Goal: Task Accomplishment & Management: Manage account settings

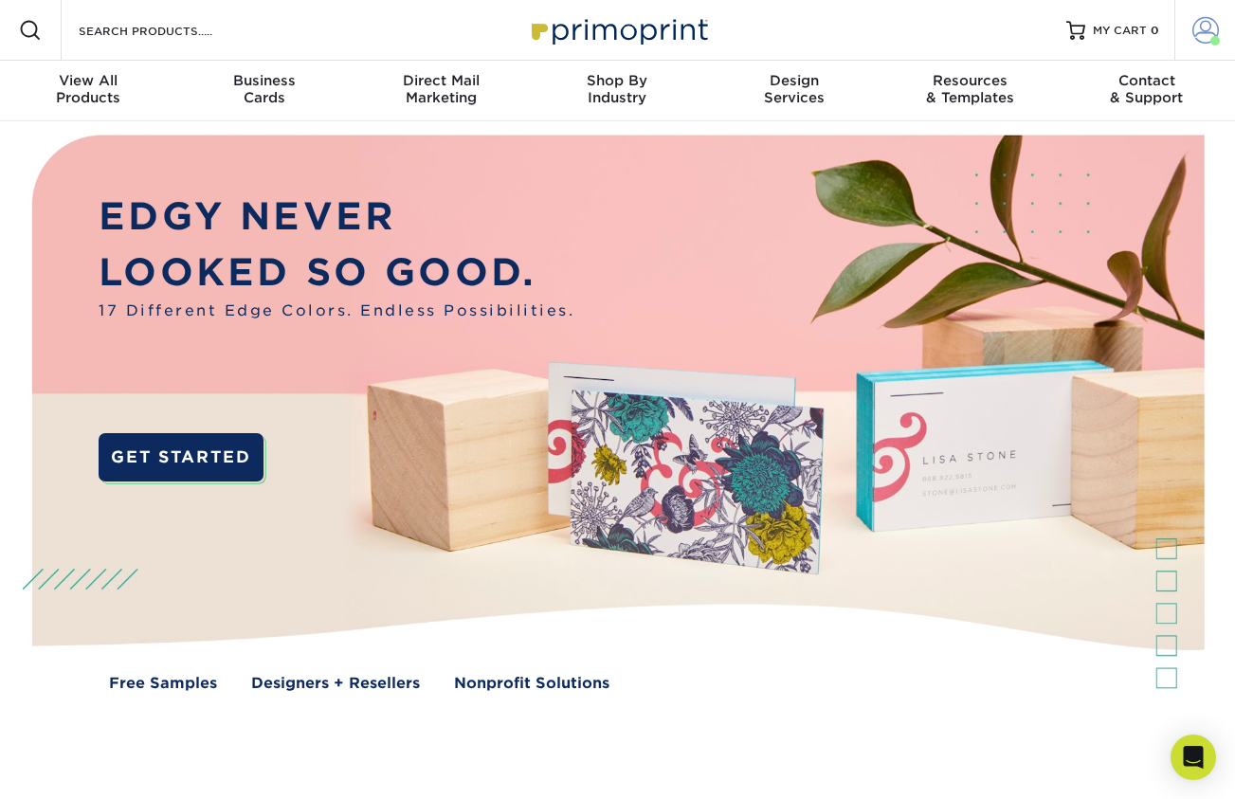
click at [1206, 25] on span at bounding box center [1205, 30] width 27 height 27
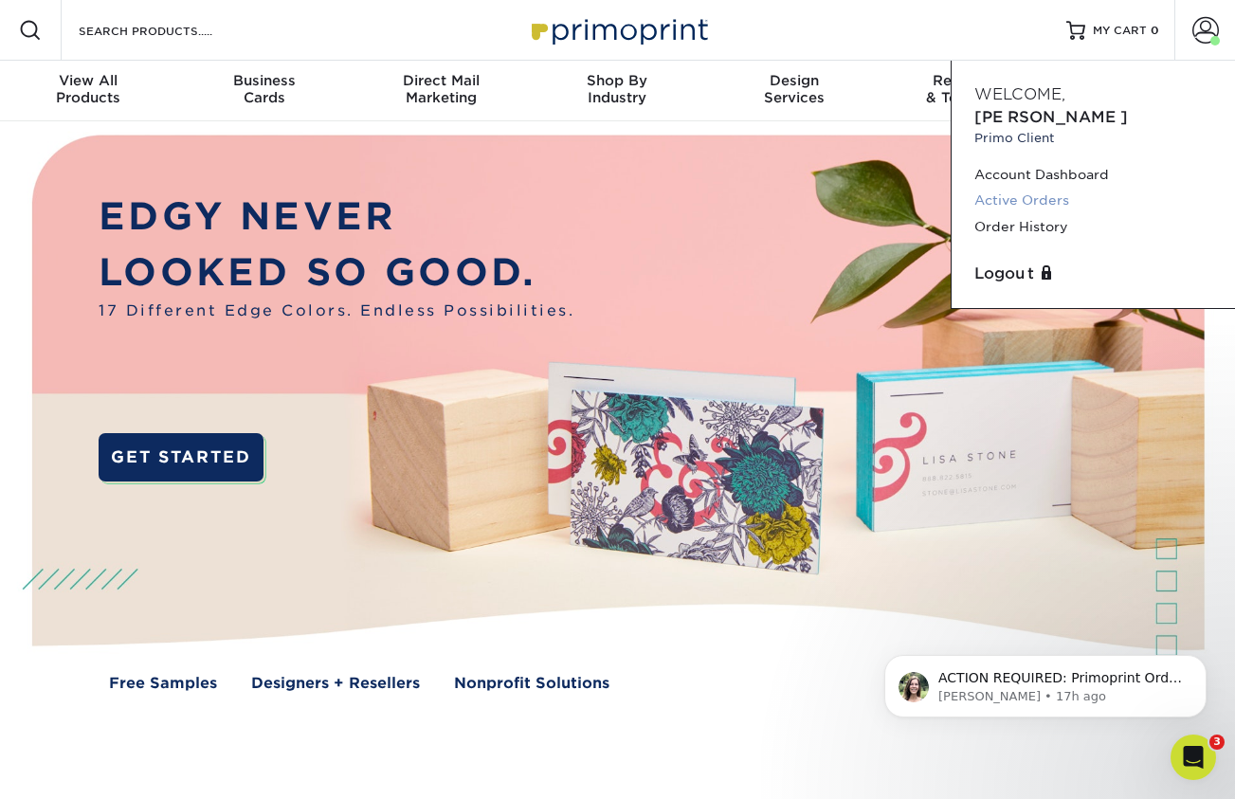
click at [1038, 188] on link "Active Orders" at bounding box center [1093, 201] width 238 height 26
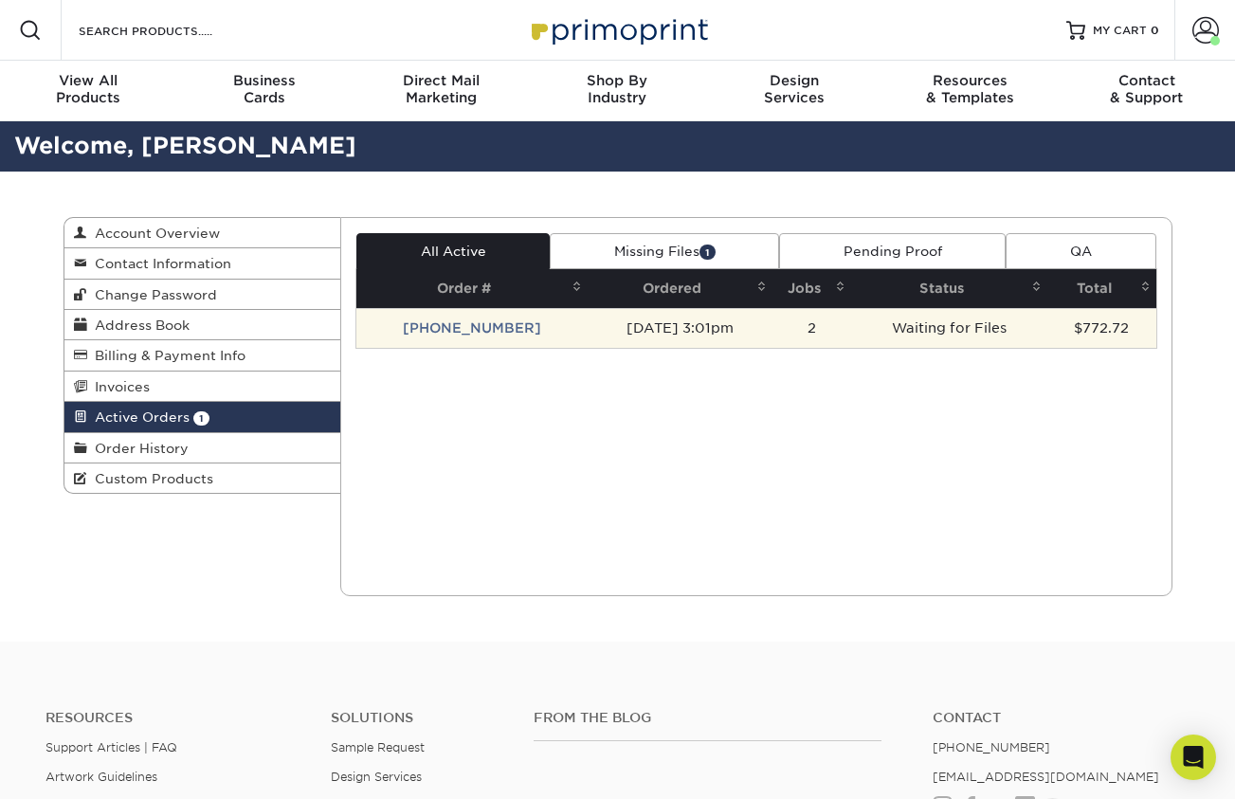
click at [463, 329] on td "[PHONE_NUMBER]" at bounding box center [471, 328] width 231 height 40
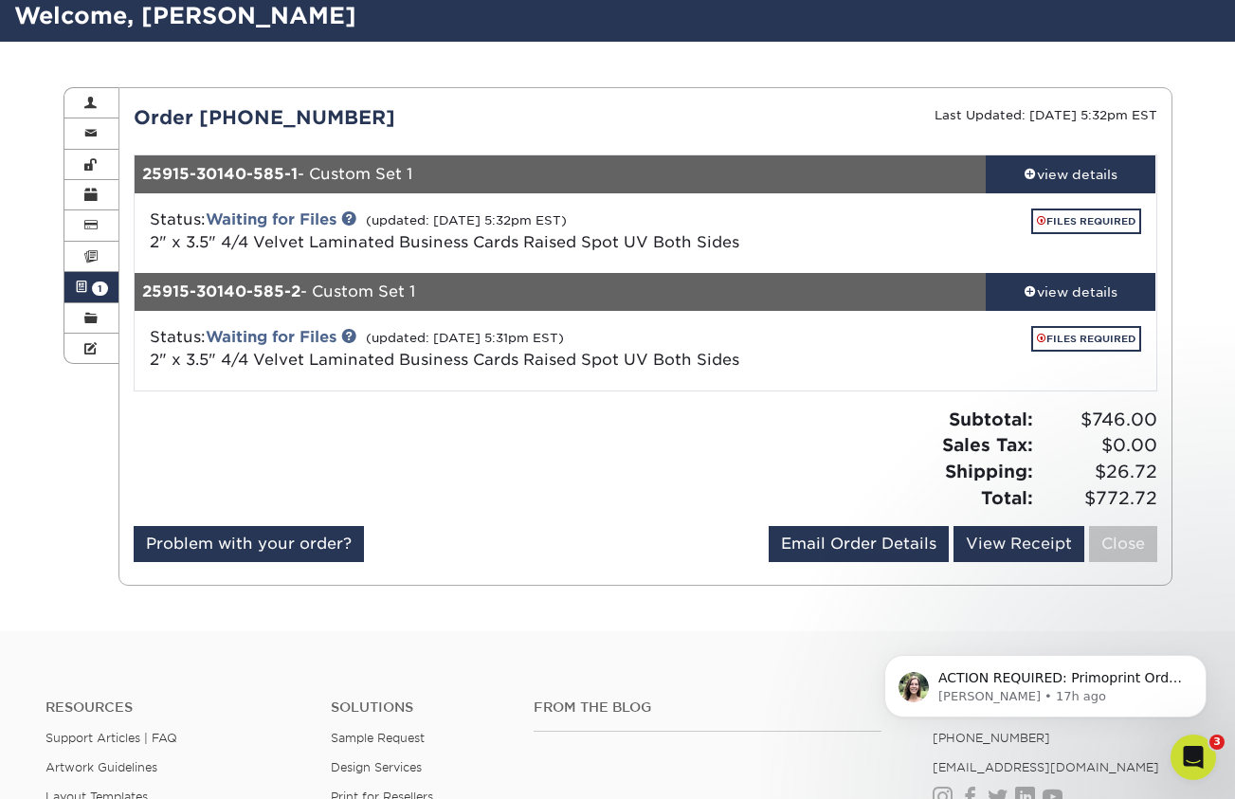
scroll to position [162, 0]
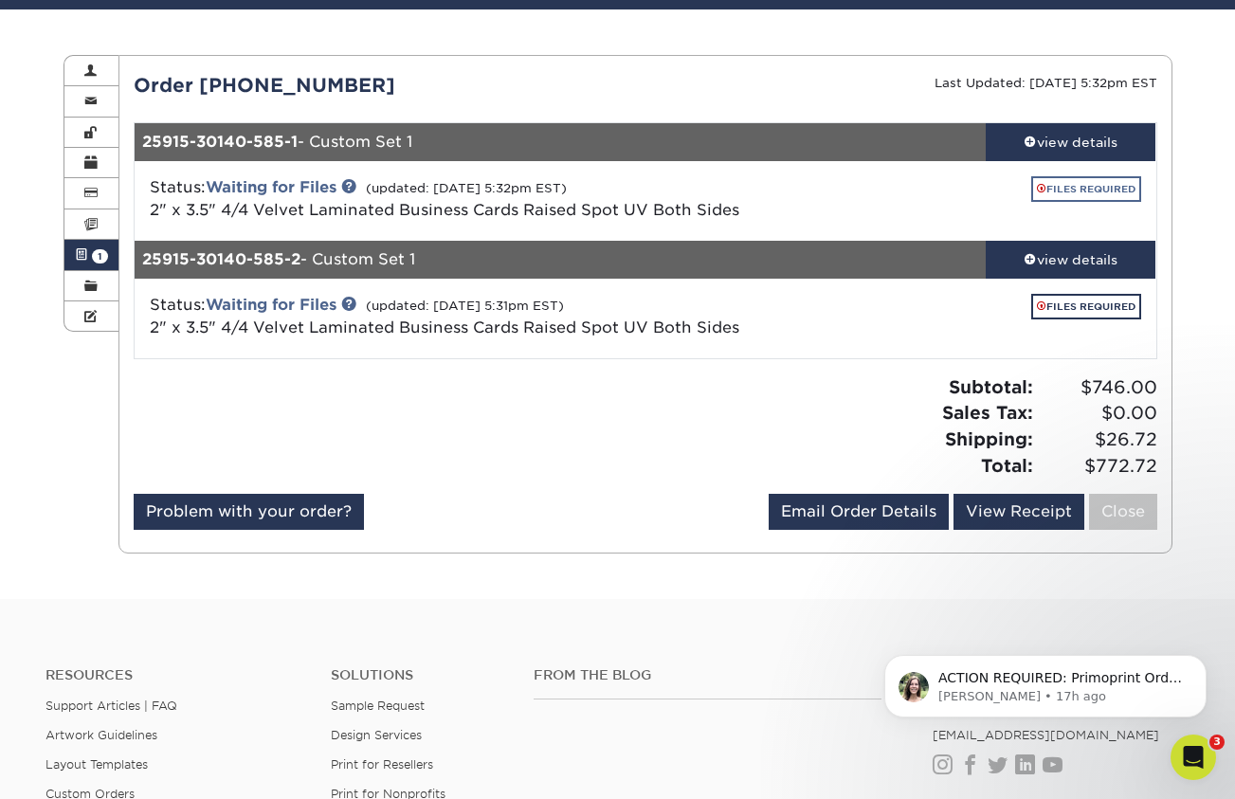
click at [1084, 194] on link "FILES REQUIRED" at bounding box center [1086, 189] width 110 height 26
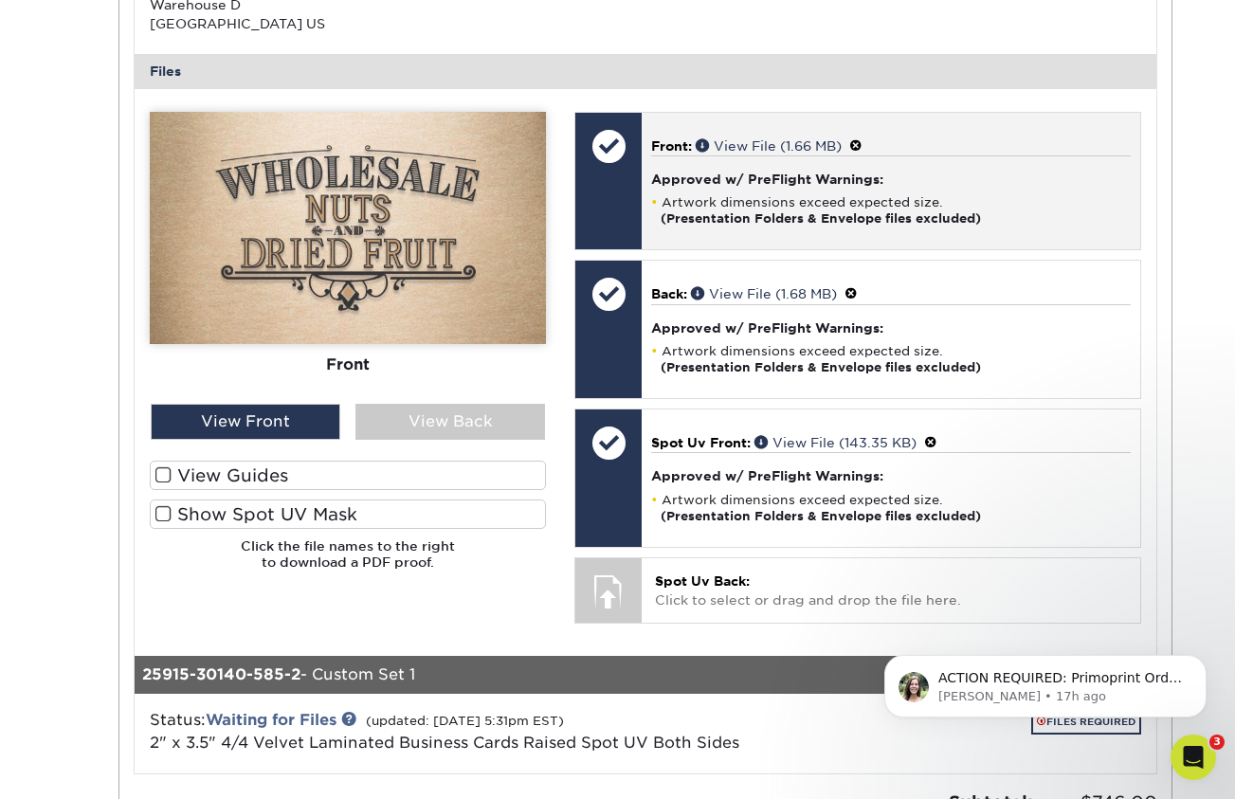
scroll to position [721, 0]
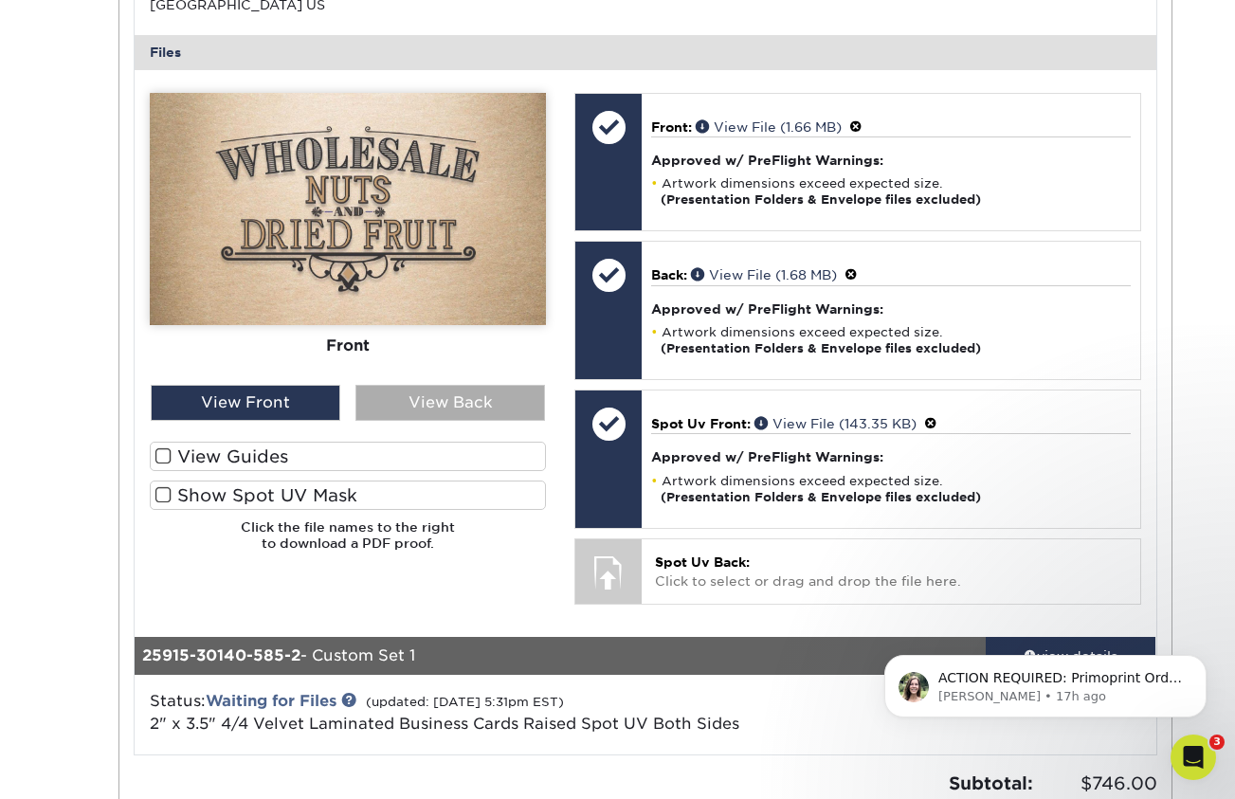
click at [492, 386] on div "View Back" at bounding box center [450, 403] width 190 height 36
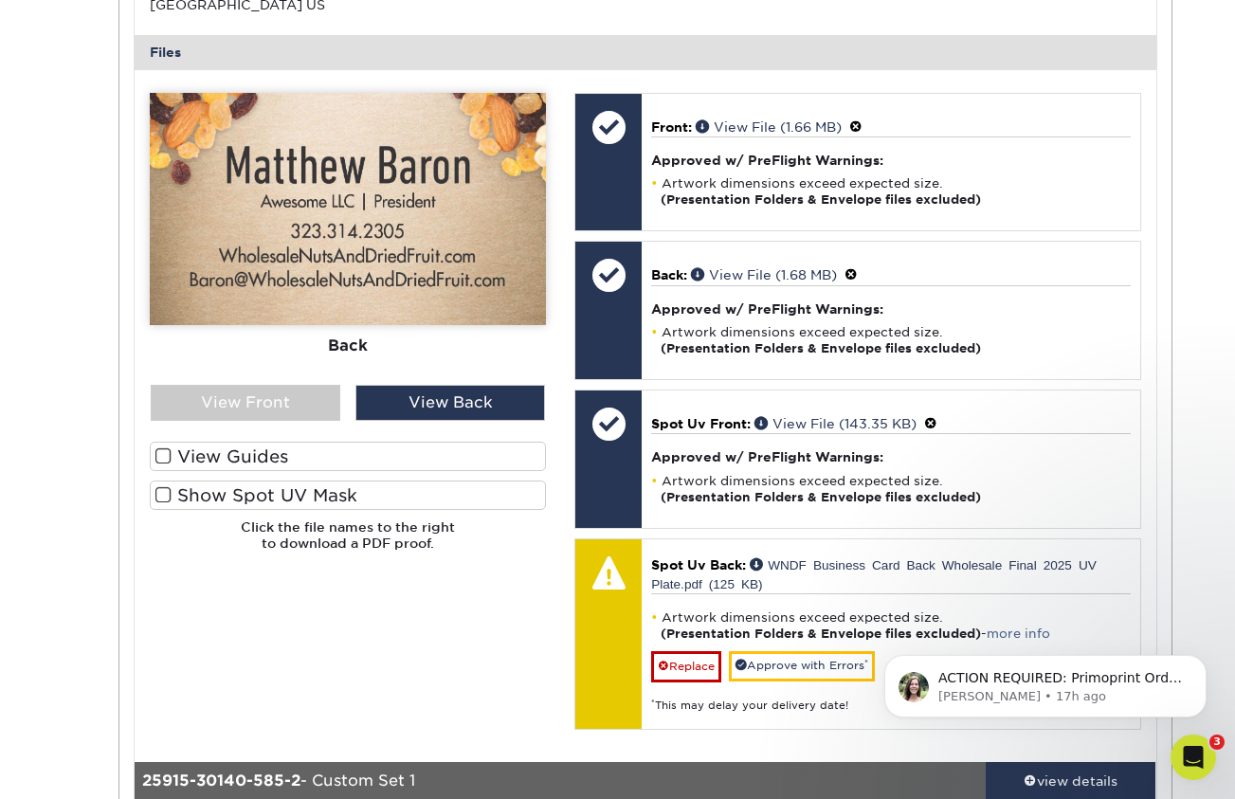
click at [165, 491] on span at bounding box center [163, 495] width 16 height 18
click at [0, 0] on input "Show Spot UV Mask" at bounding box center [0, 0] width 0 height 0
click at [285, 393] on div "View Front" at bounding box center [246, 403] width 190 height 36
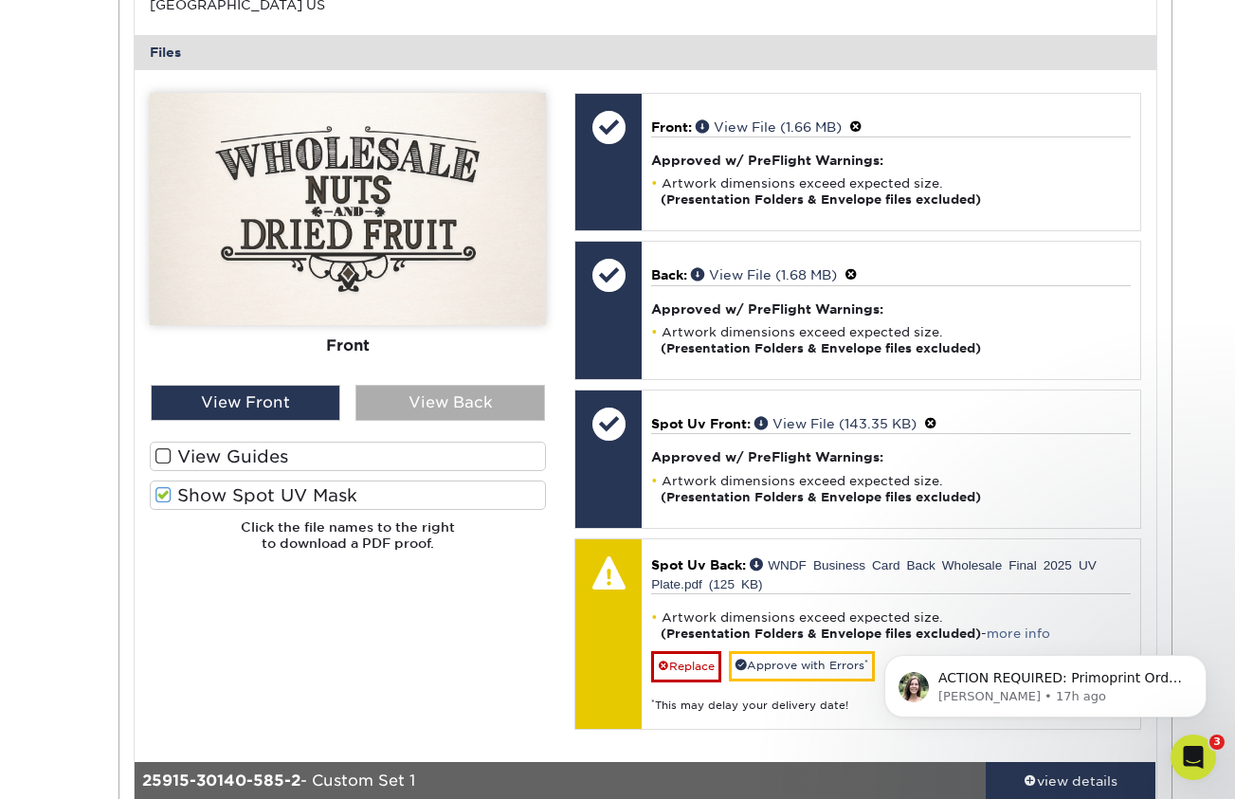
click at [453, 390] on div "View Back" at bounding box center [450, 403] width 190 height 36
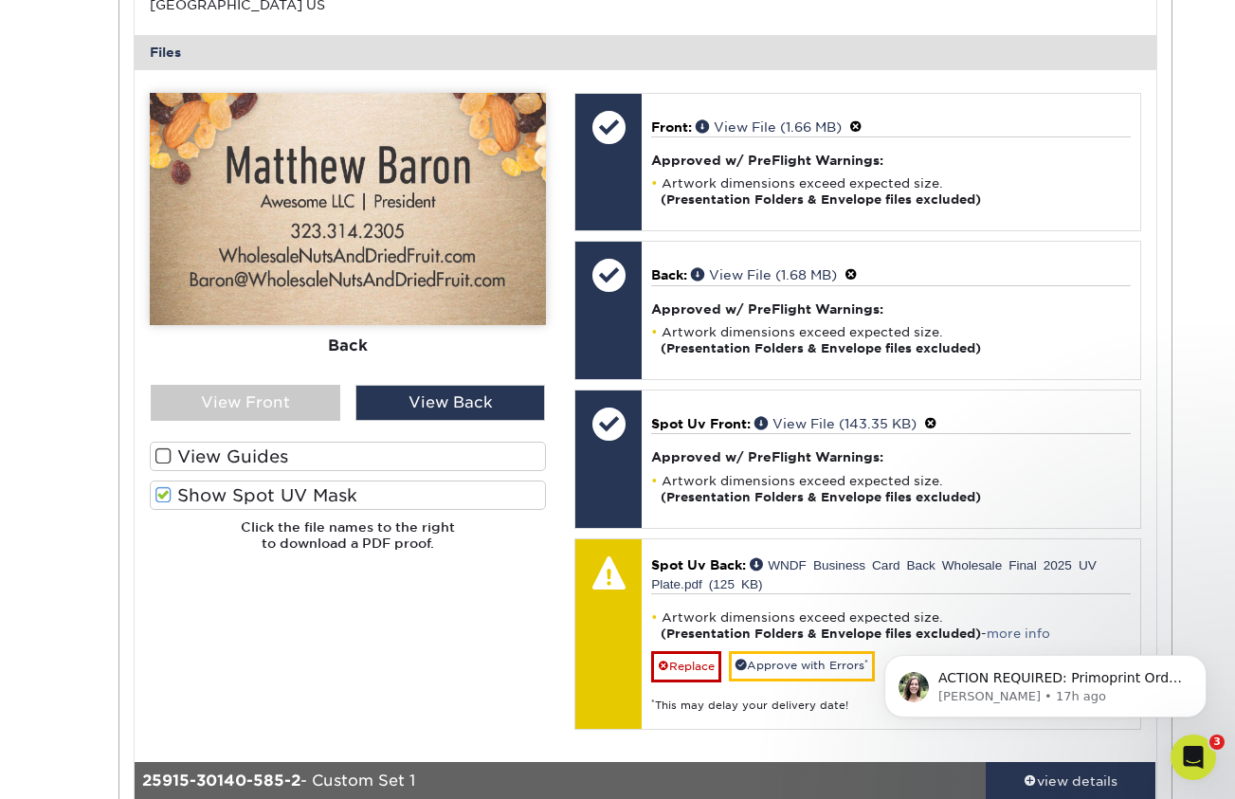
click at [163, 489] on span at bounding box center [163, 495] width 16 height 18
click at [0, 0] on input "Show Spot UV Mask" at bounding box center [0, 0] width 0 height 0
click at [163, 489] on span at bounding box center [163, 495] width 16 height 18
click at [0, 0] on input "Show Spot UV Mask" at bounding box center [0, 0] width 0 height 0
click at [470, 385] on div "View Back" at bounding box center [450, 403] width 190 height 36
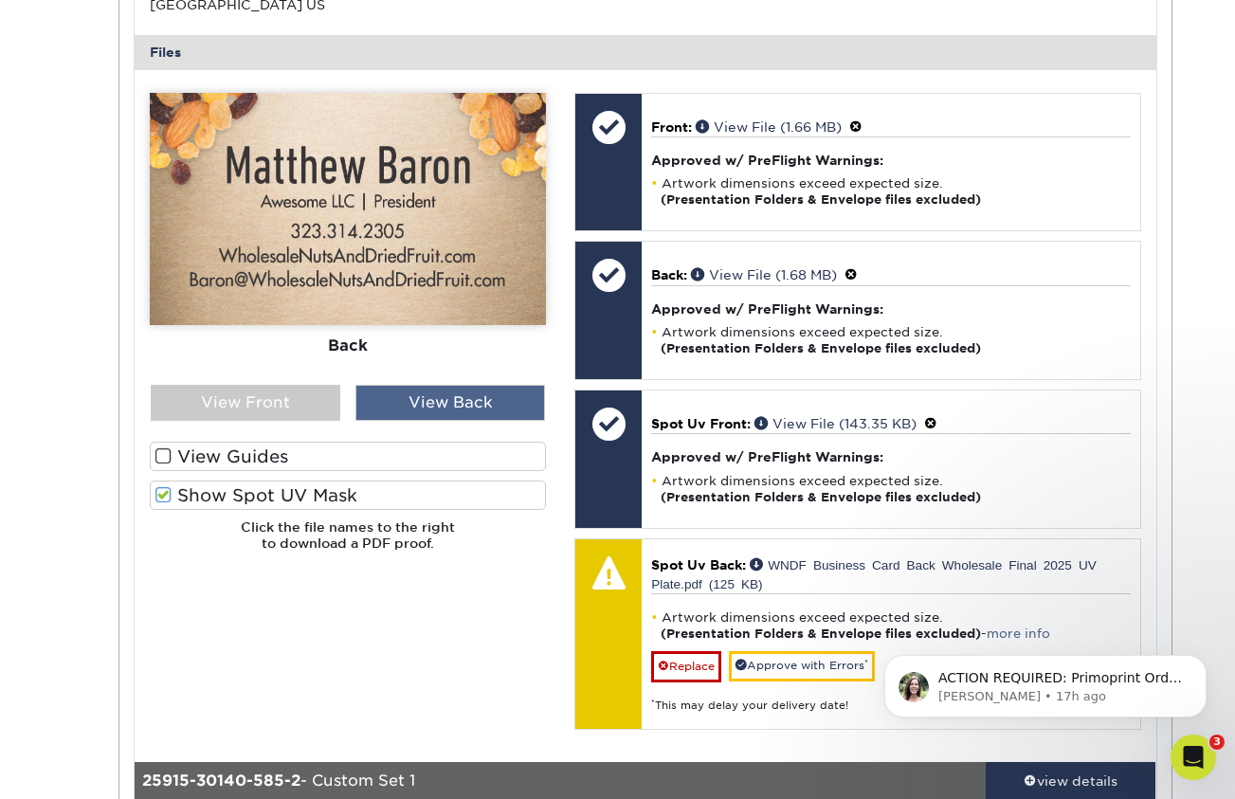
click at [408, 392] on div "View Back" at bounding box center [450, 403] width 190 height 36
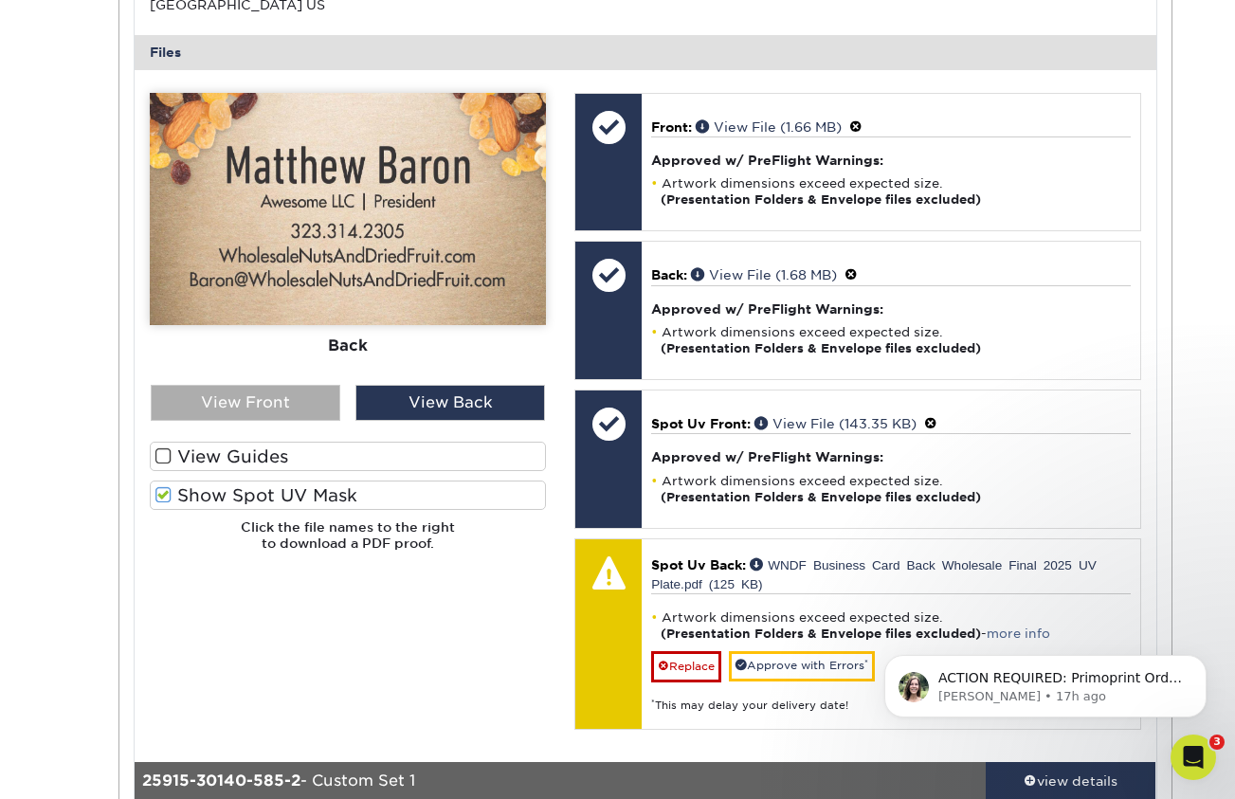
click at [295, 395] on div "View Front" at bounding box center [246, 403] width 190 height 36
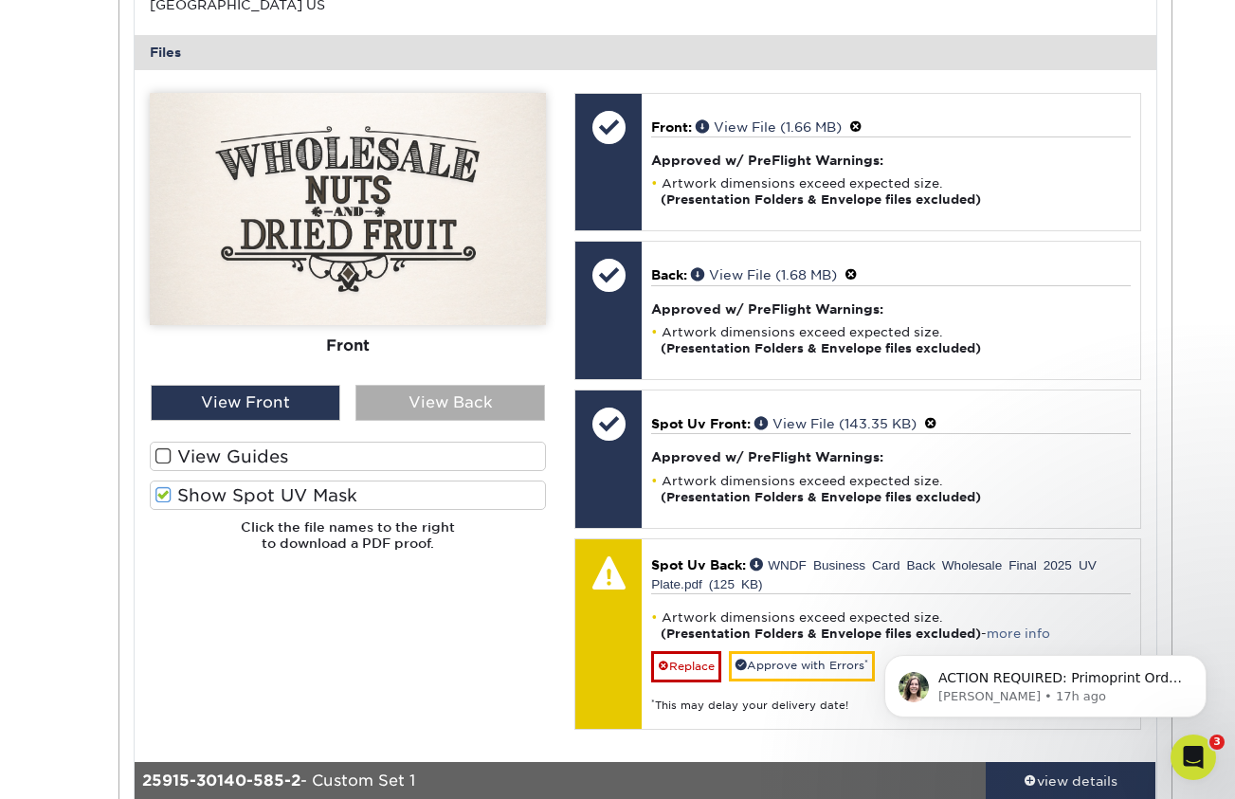
click at [409, 393] on div "View Back" at bounding box center [450, 403] width 190 height 36
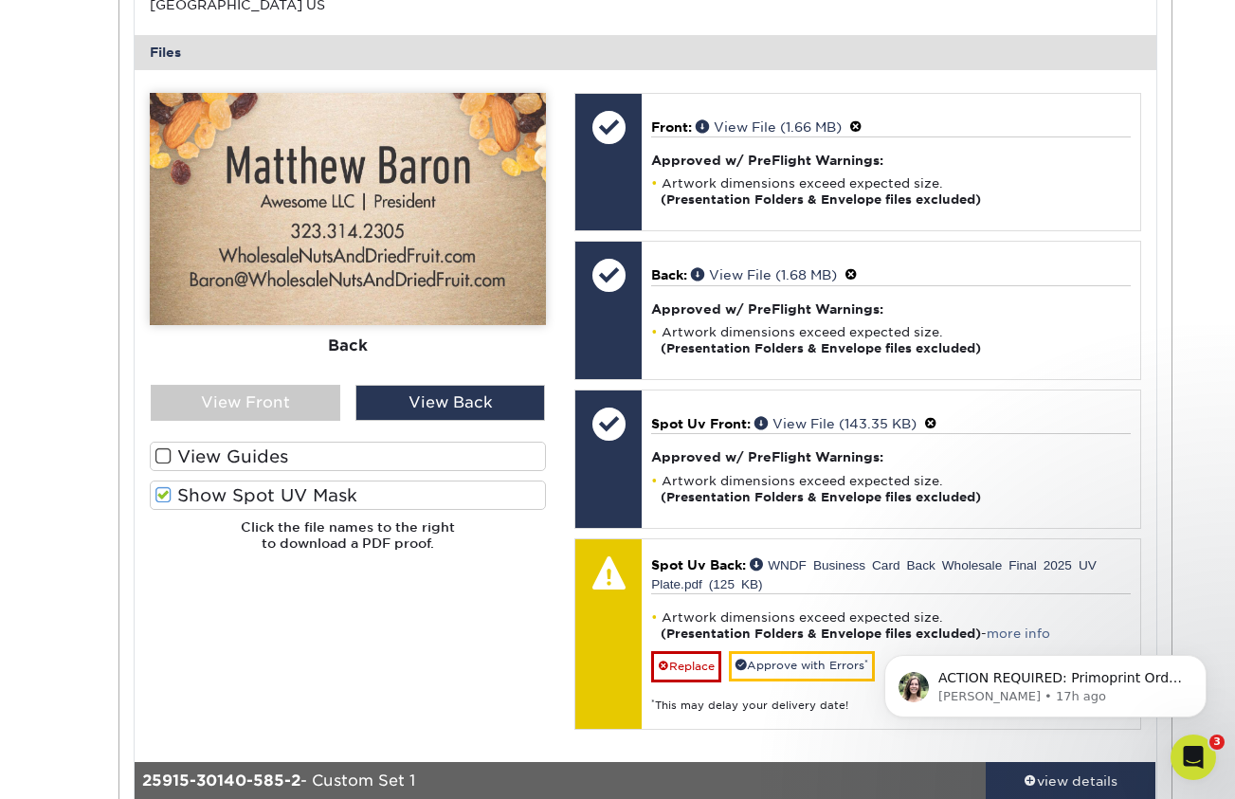
click at [162, 449] on span at bounding box center [163, 456] width 16 height 18
click at [0, 0] on input "View Guides" at bounding box center [0, 0] width 0 height 0
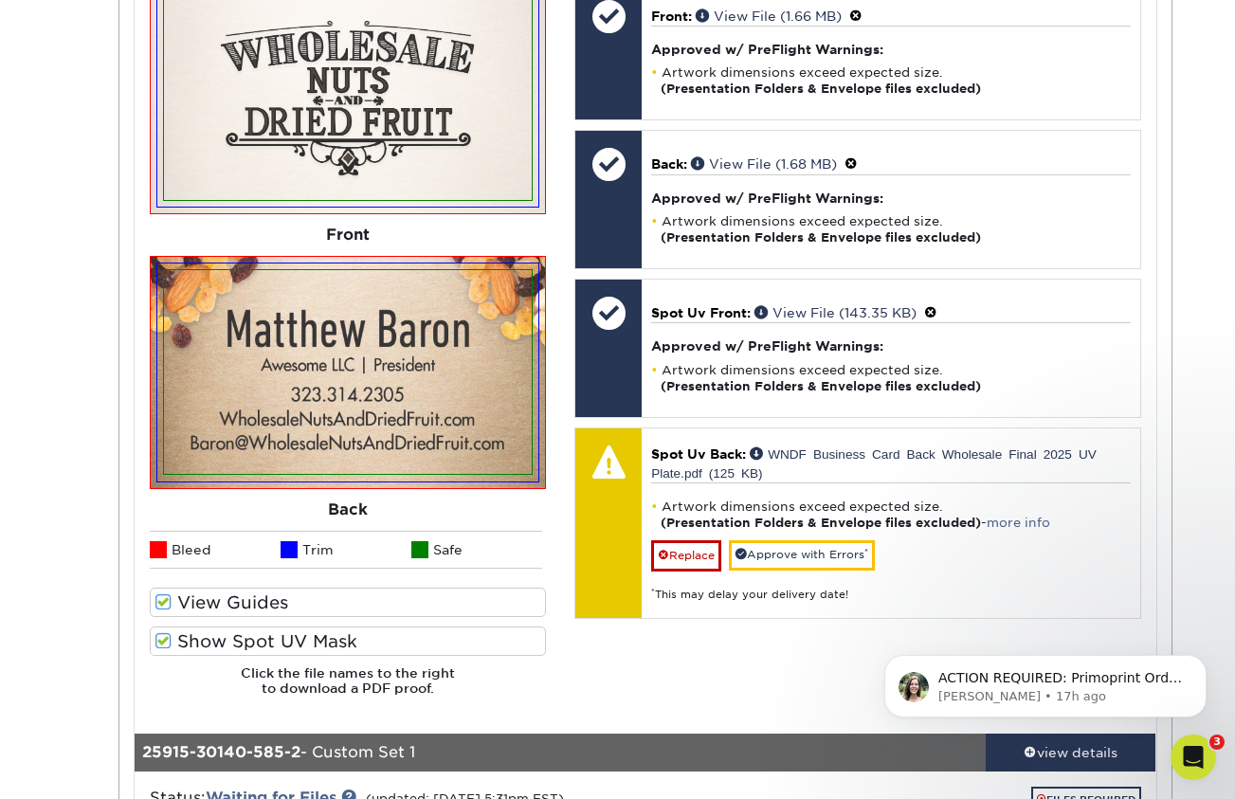
scroll to position [845, 0]
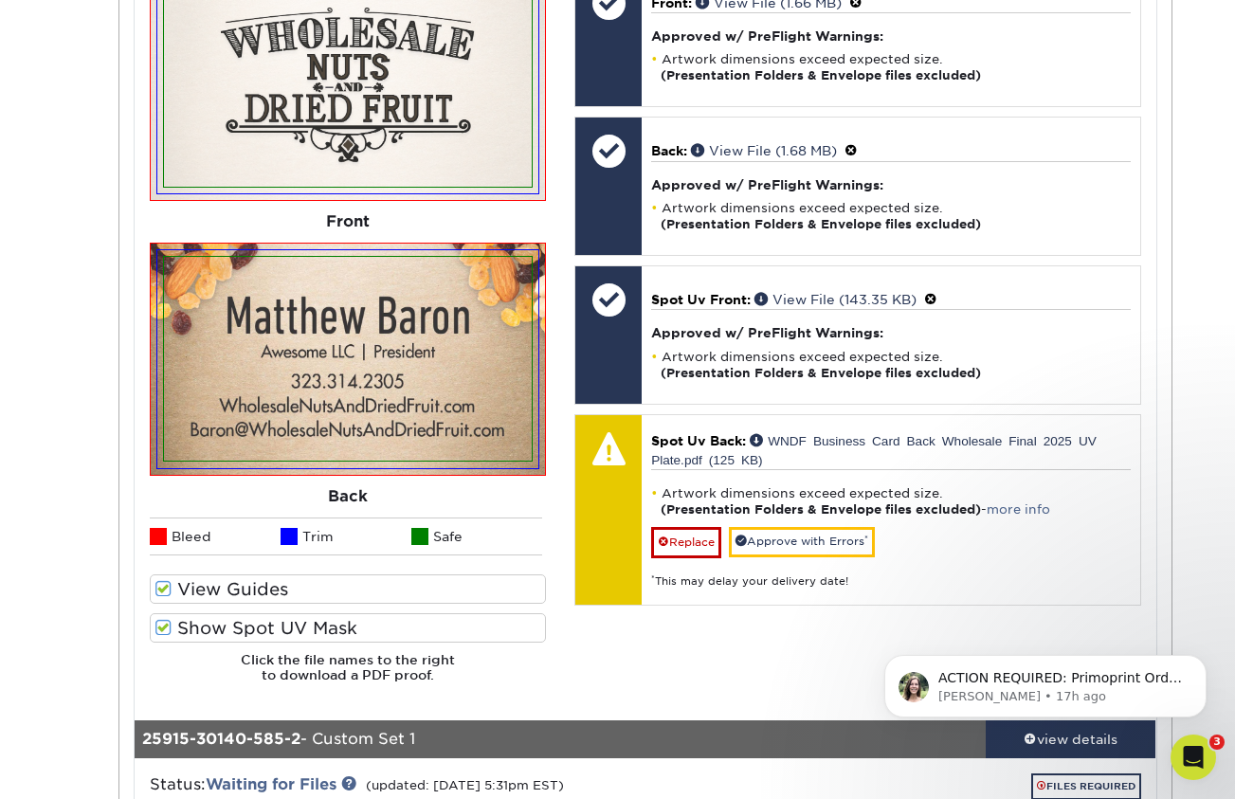
click at [162, 623] on span at bounding box center [163, 628] width 16 height 18
click at [0, 0] on input "Show Spot UV Mask" at bounding box center [0, 0] width 0 height 0
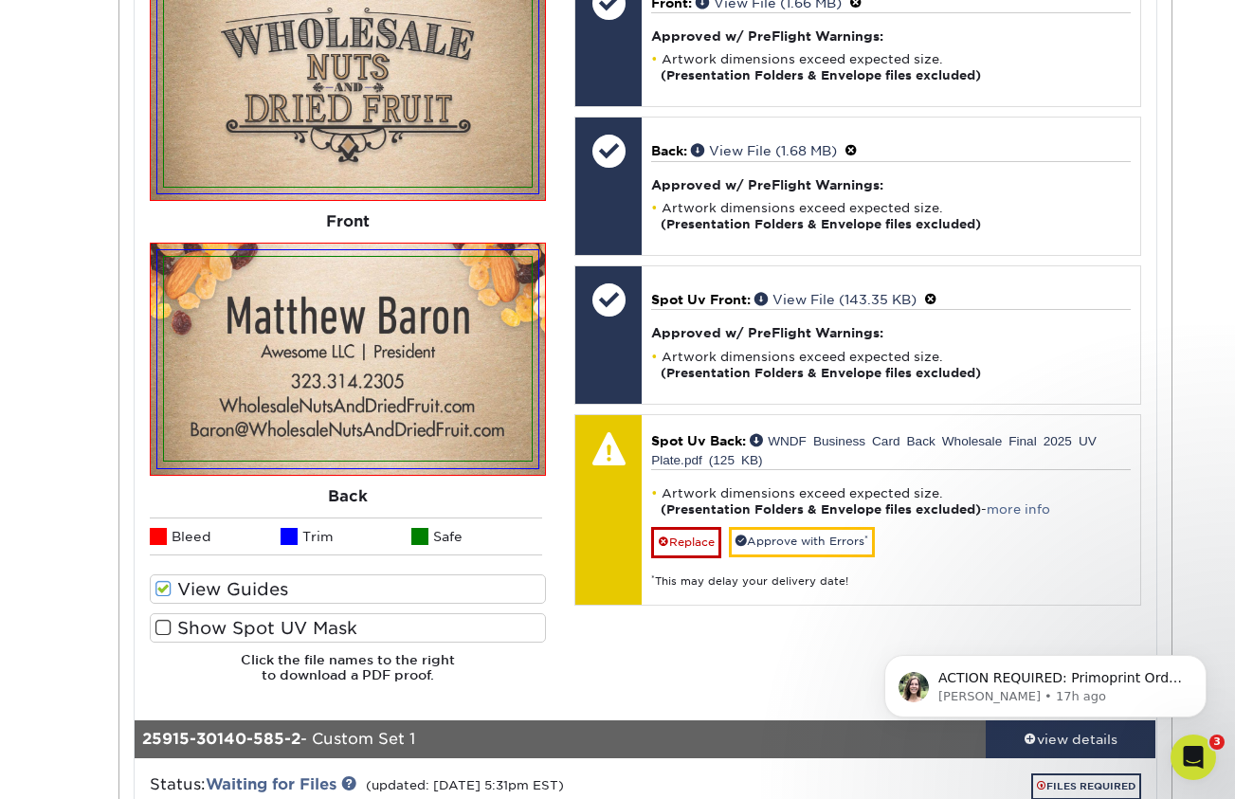
click at [162, 623] on span at bounding box center [163, 628] width 16 height 18
click at [0, 0] on input "Show Spot UV Mask" at bounding box center [0, 0] width 0 height 0
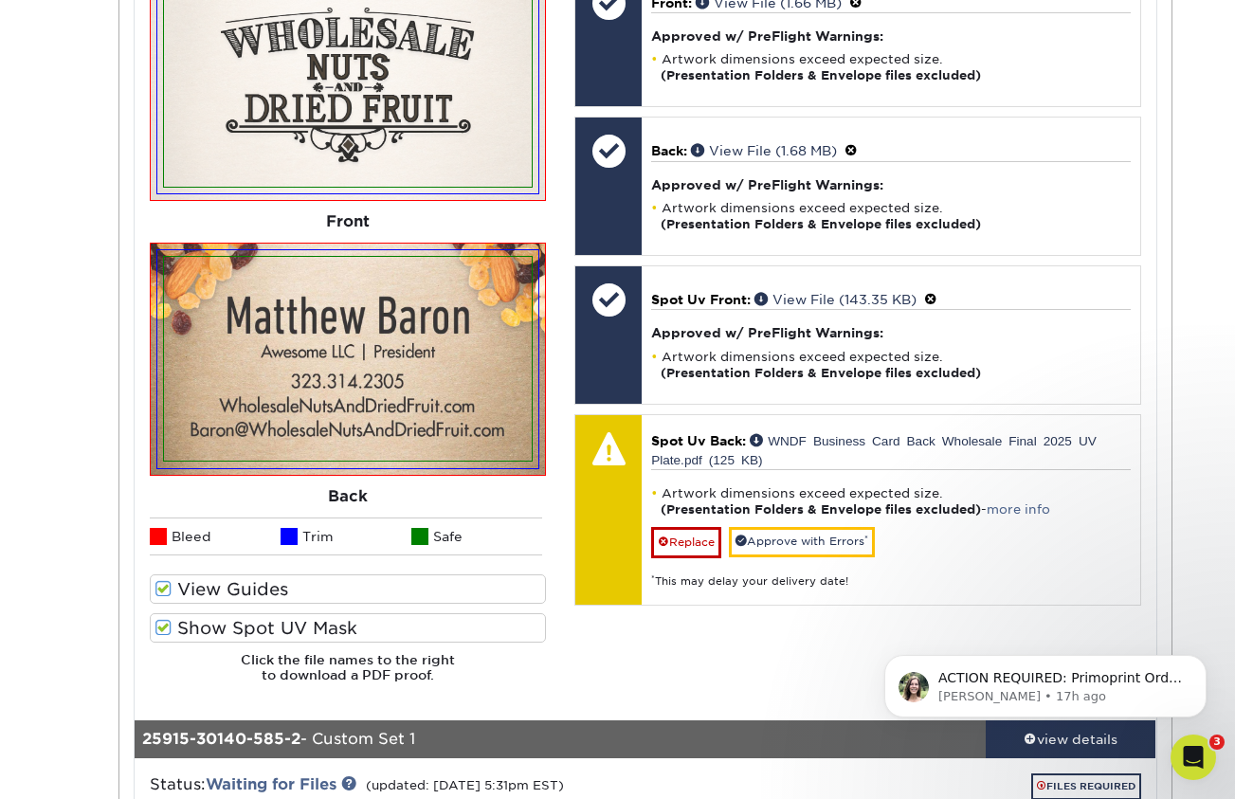
click at [162, 623] on span at bounding box center [163, 628] width 16 height 18
click at [0, 0] on input "Show Spot UV Mask" at bounding box center [0, 0] width 0 height 0
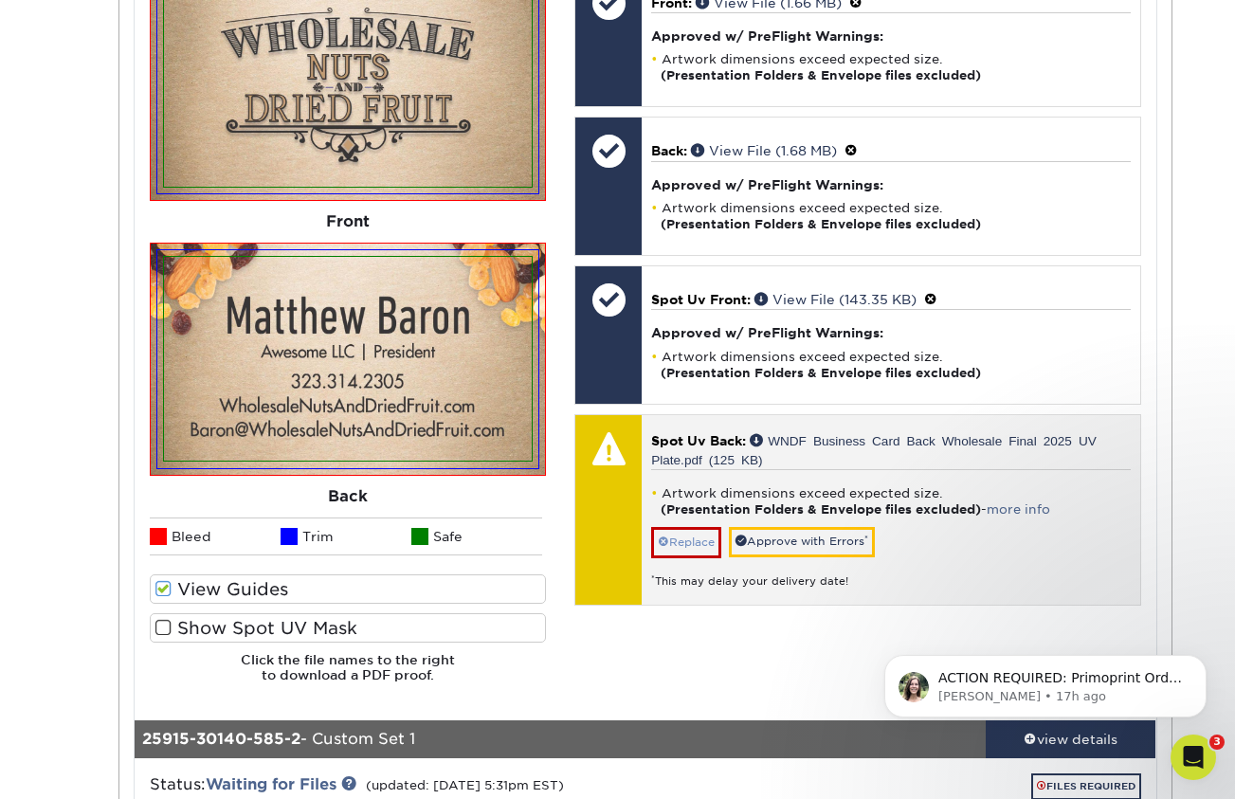
click at [702, 535] on link "Replace" at bounding box center [686, 542] width 70 height 30
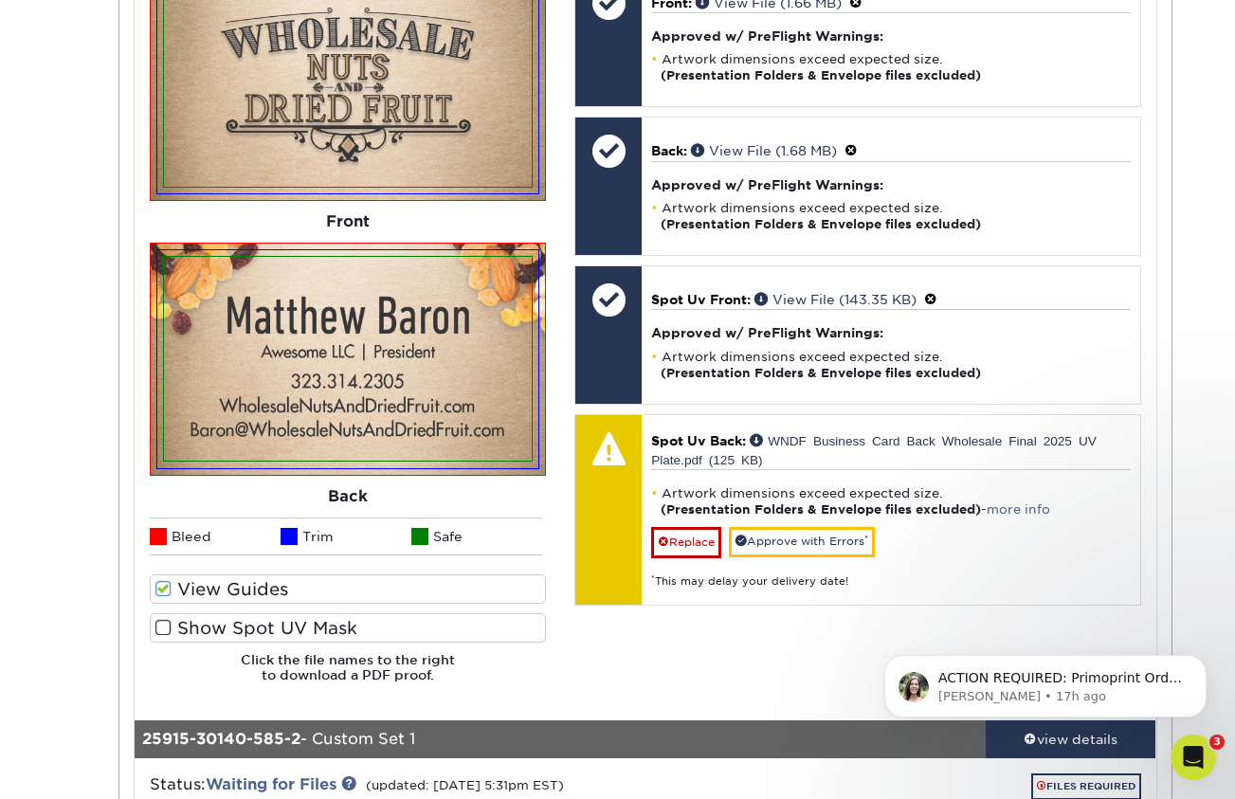
click at [159, 622] on span at bounding box center [163, 628] width 16 height 18
click at [0, 0] on input "Show Spot UV Mask" at bounding box center [0, 0] width 0 height 0
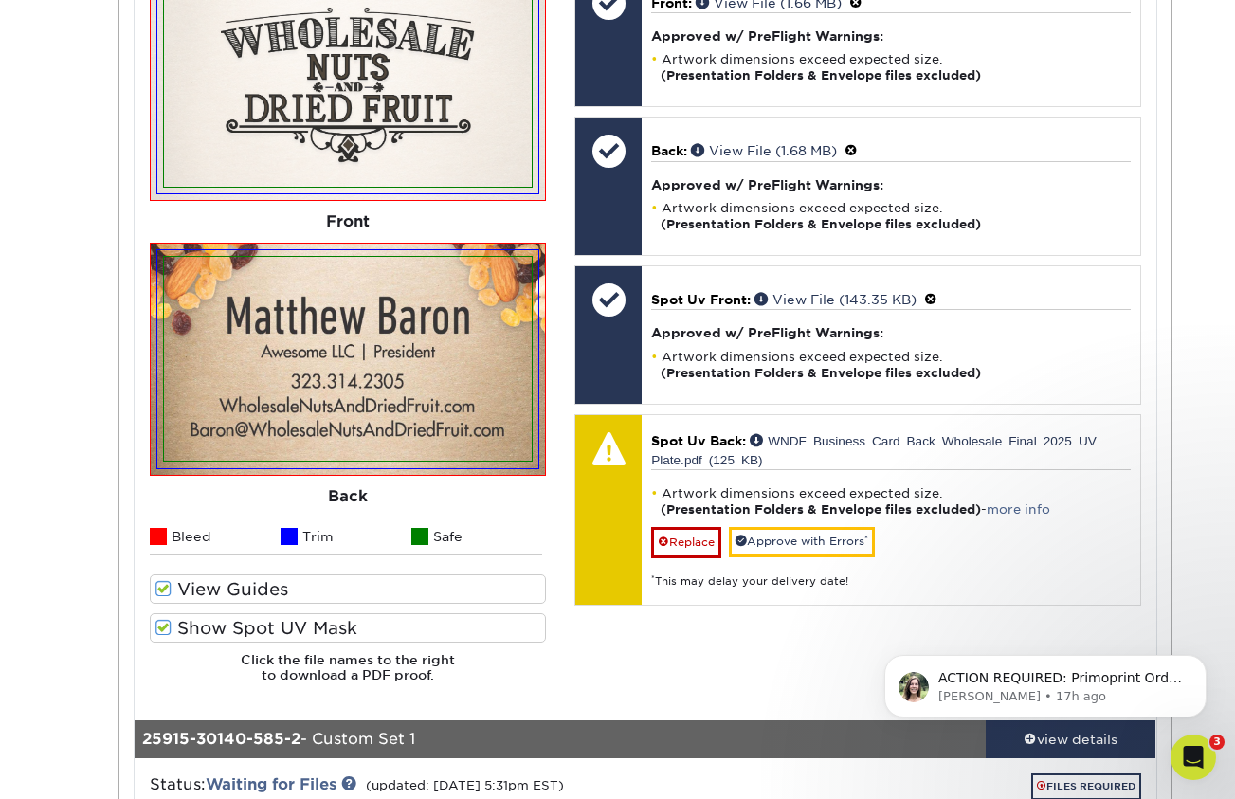
click at [159, 622] on span at bounding box center [163, 628] width 16 height 18
click at [0, 0] on input "Show Spot UV Mask" at bounding box center [0, 0] width 0 height 0
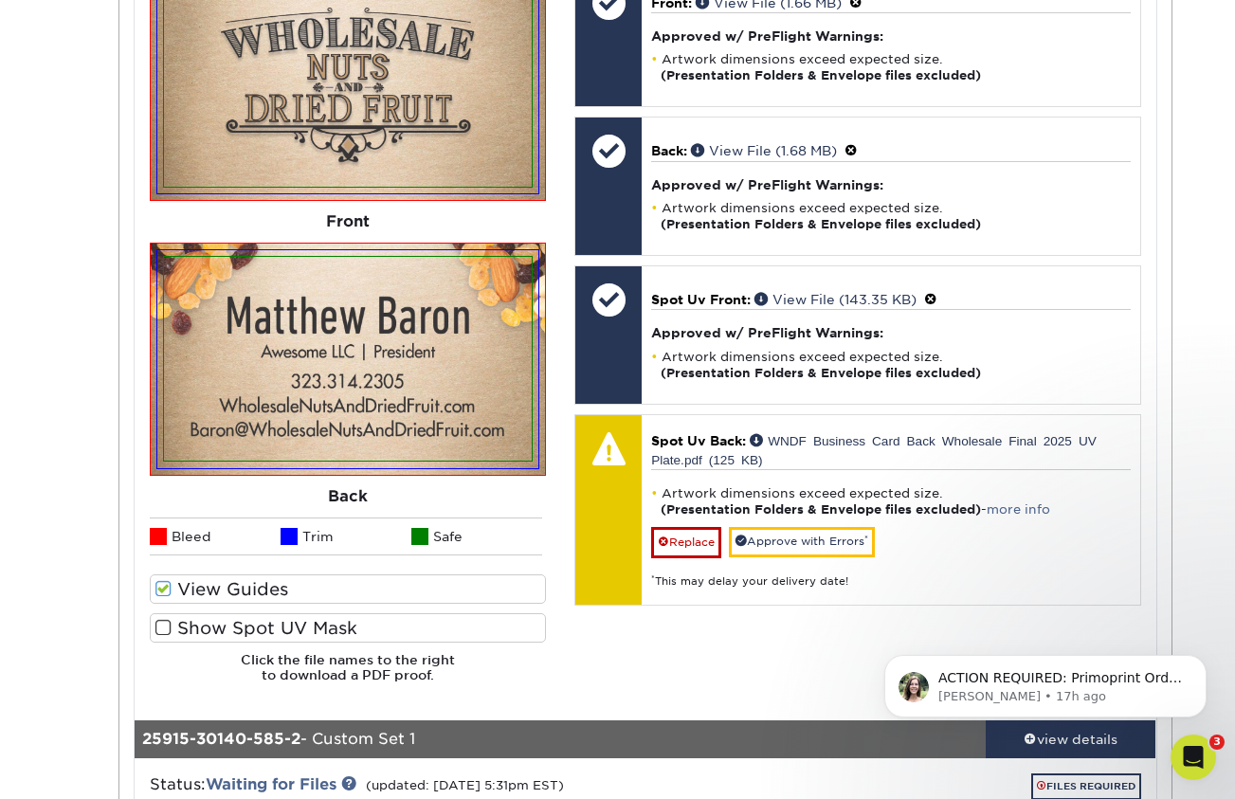
click at [159, 622] on span at bounding box center [163, 628] width 16 height 18
click at [0, 0] on input "Show Spot UV Mask" at bounding box center [0, 0] width 0 height 0
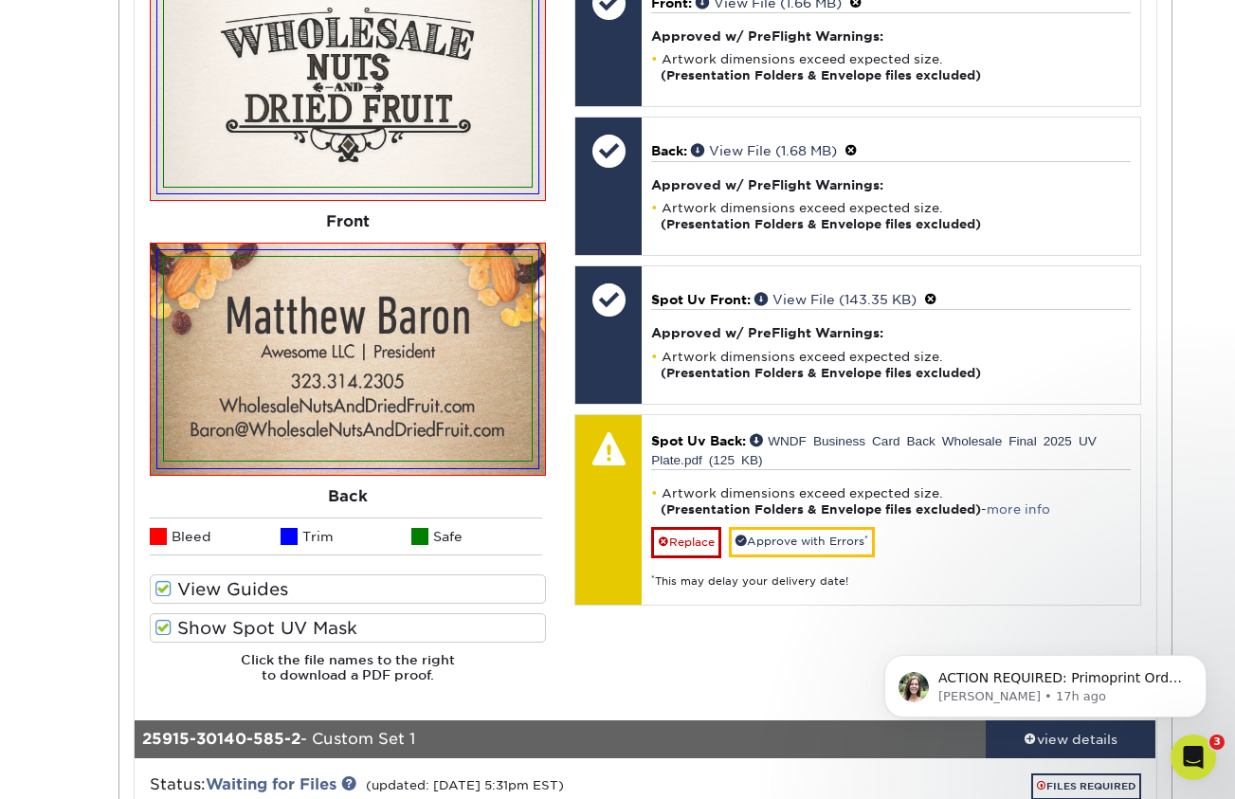
click at [159, 622] on span at bounding box center [163, 628] width 16 height 18
click at [0, 0] on input "Show Spot UV Mask" at bounding box center [0, 0] width 0 height 0
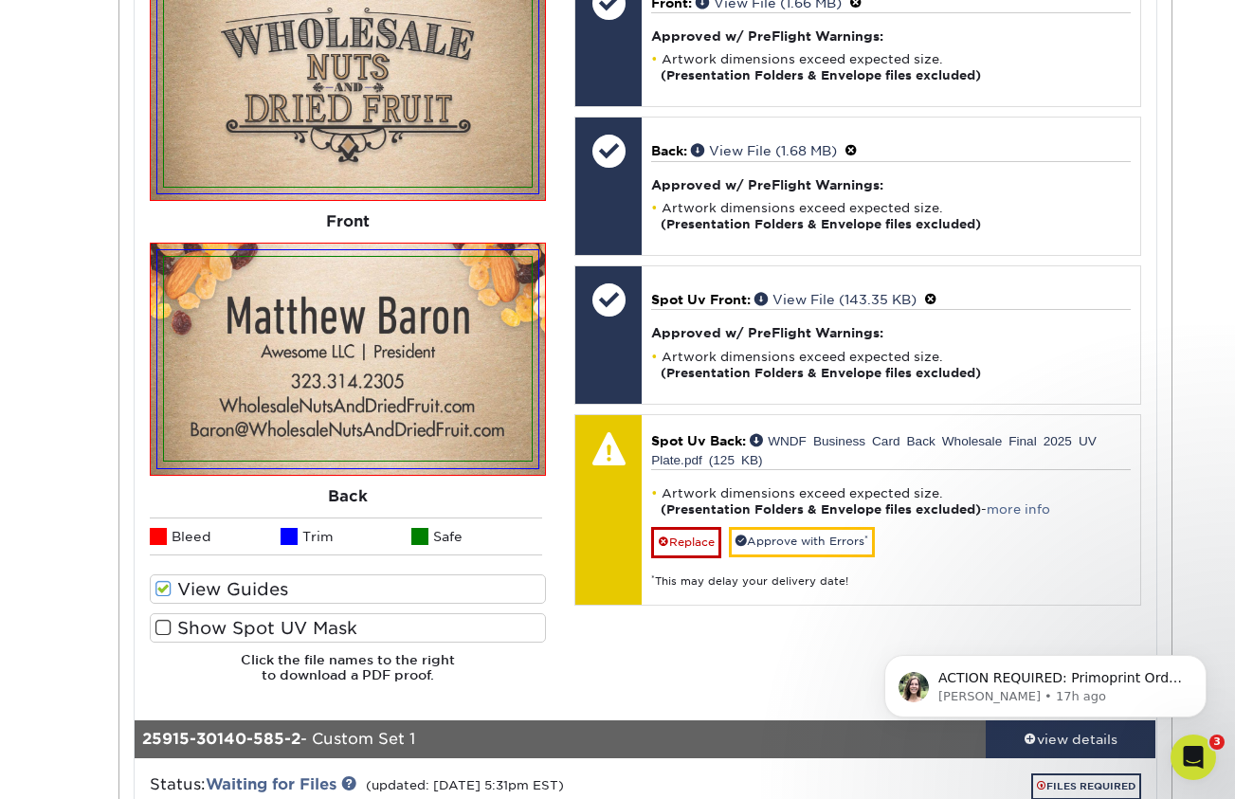
click at [159, 622] on span at bounding box center [163, 628] width 16 height 18
click at [0, 0] on input "Show Spot UV Mask" at bounding box center [0, 0] width 0 height 0
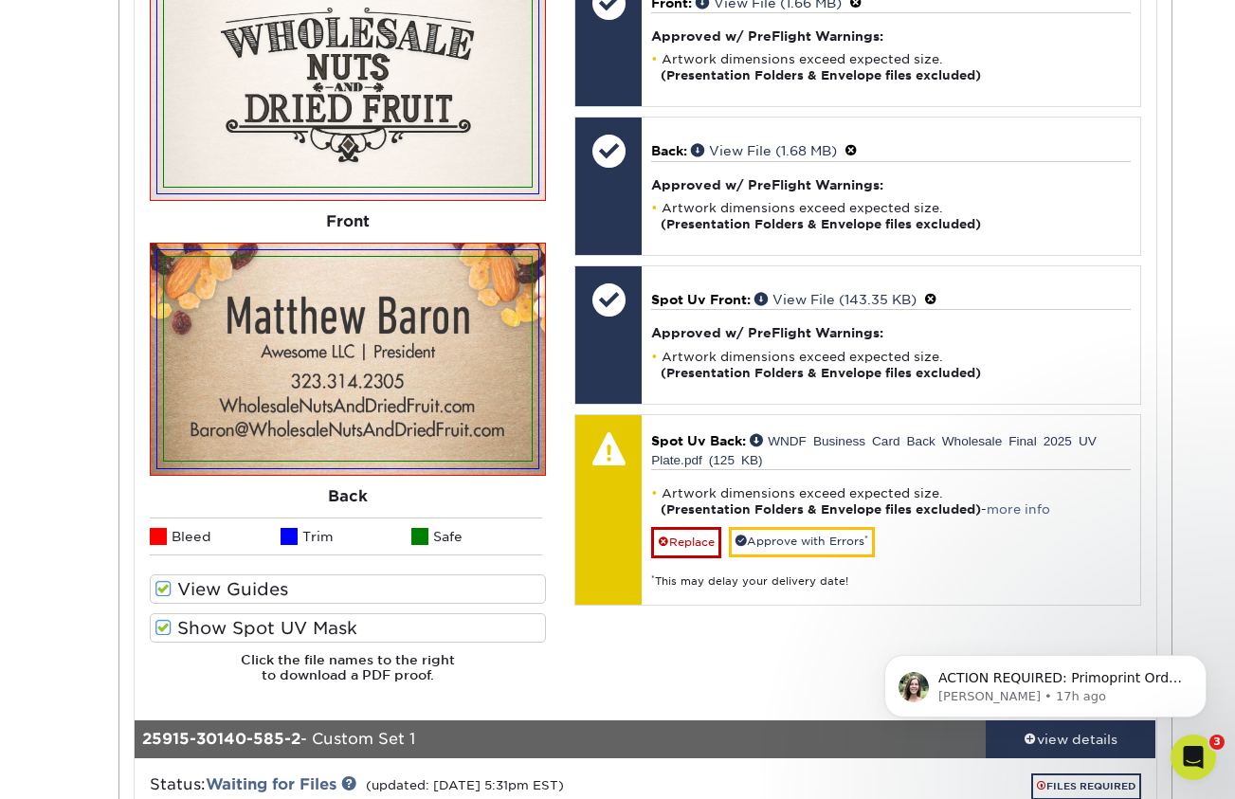
click at [159, 622] on span at bounding box center [163, 628] width 16 height 18
click at [0, 0] on input "Show Spot UV Mask" at bounding box center [0, 0] width 0 height 0
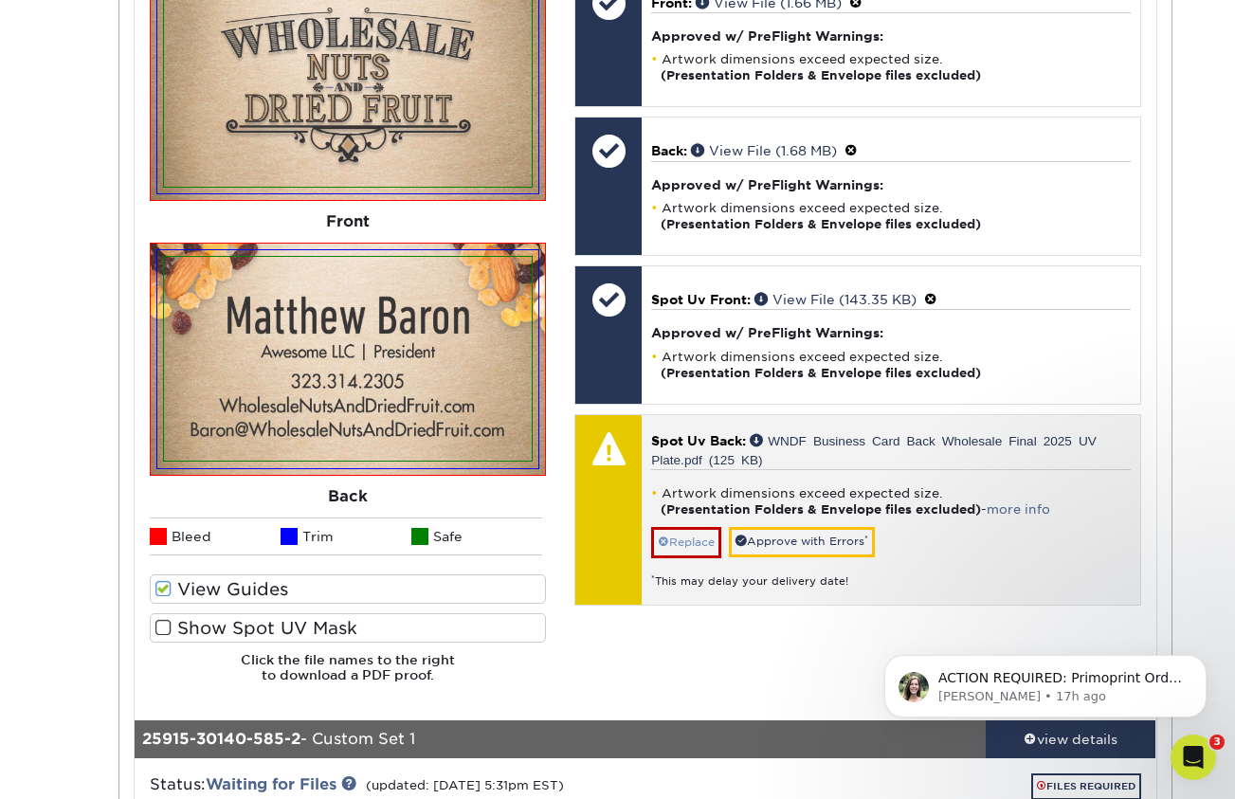
click at [685, 532] on link "Replace" at bounding box center [686, 542] width 70 height 30
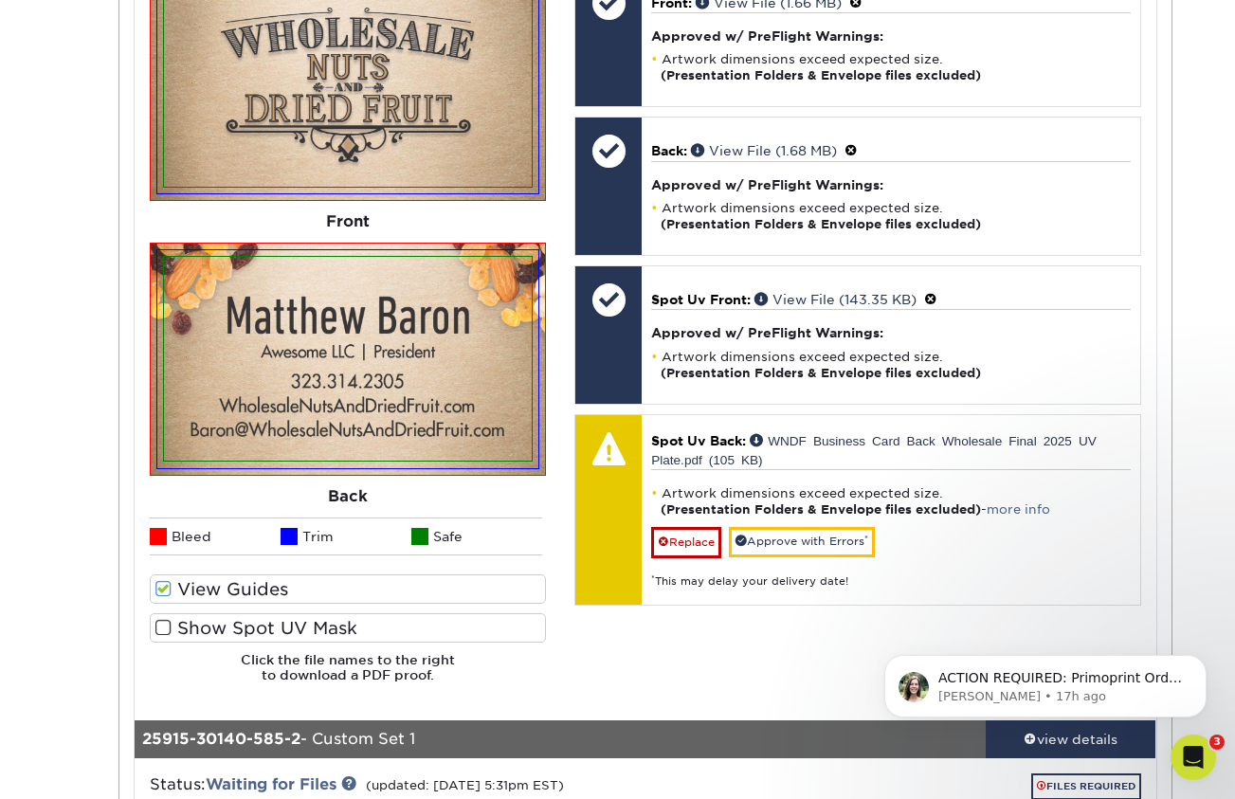
click at [244, 618] on label "Show Spot UV Mask" at bounding box center [348, 627] width 396 height 29
click at [0, 0] on input "Show Spot UV Mask" at bounding box center [0, 0] width 0 height 0
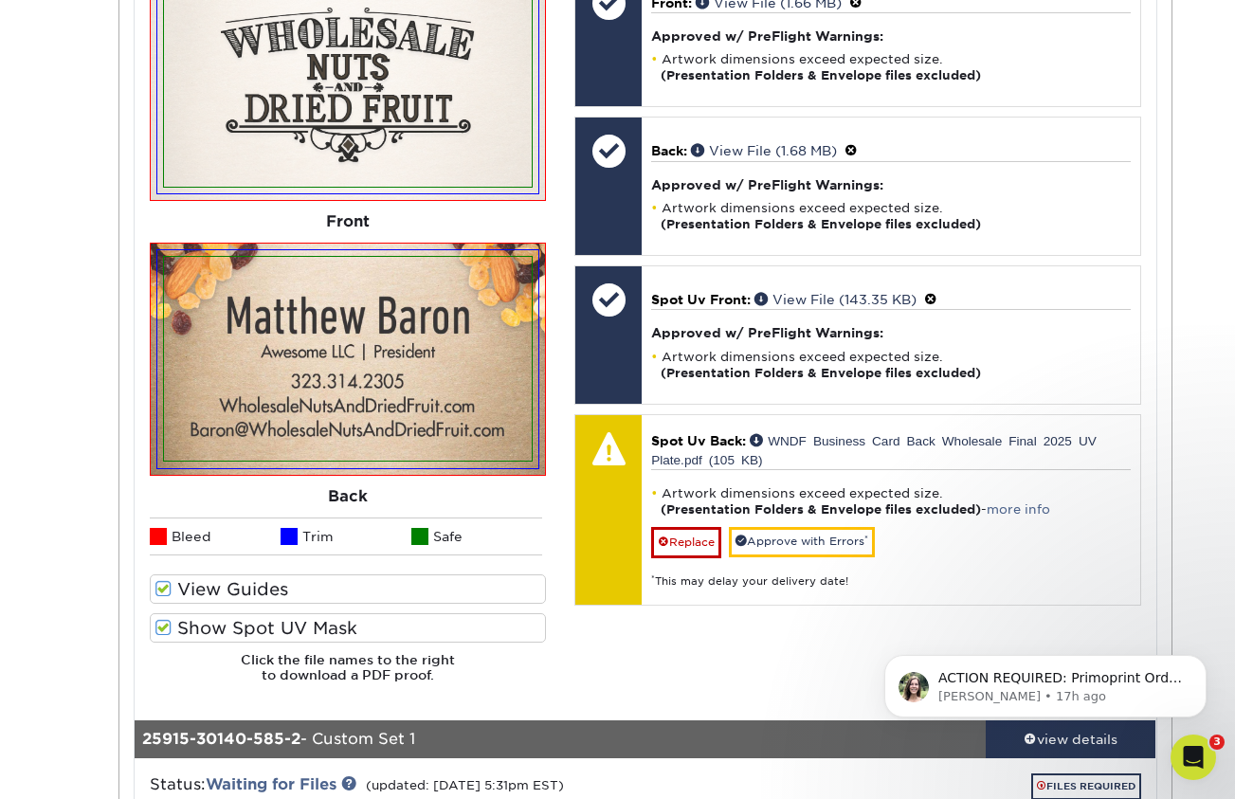
click at [190, 619] on label "Show Spot UV Mask" at bounding box center [348, 627] width 396 height 29
click at [0, 0] on input "Show Spot UV Mask" at bounding box center [0, 0] width 0 height 0
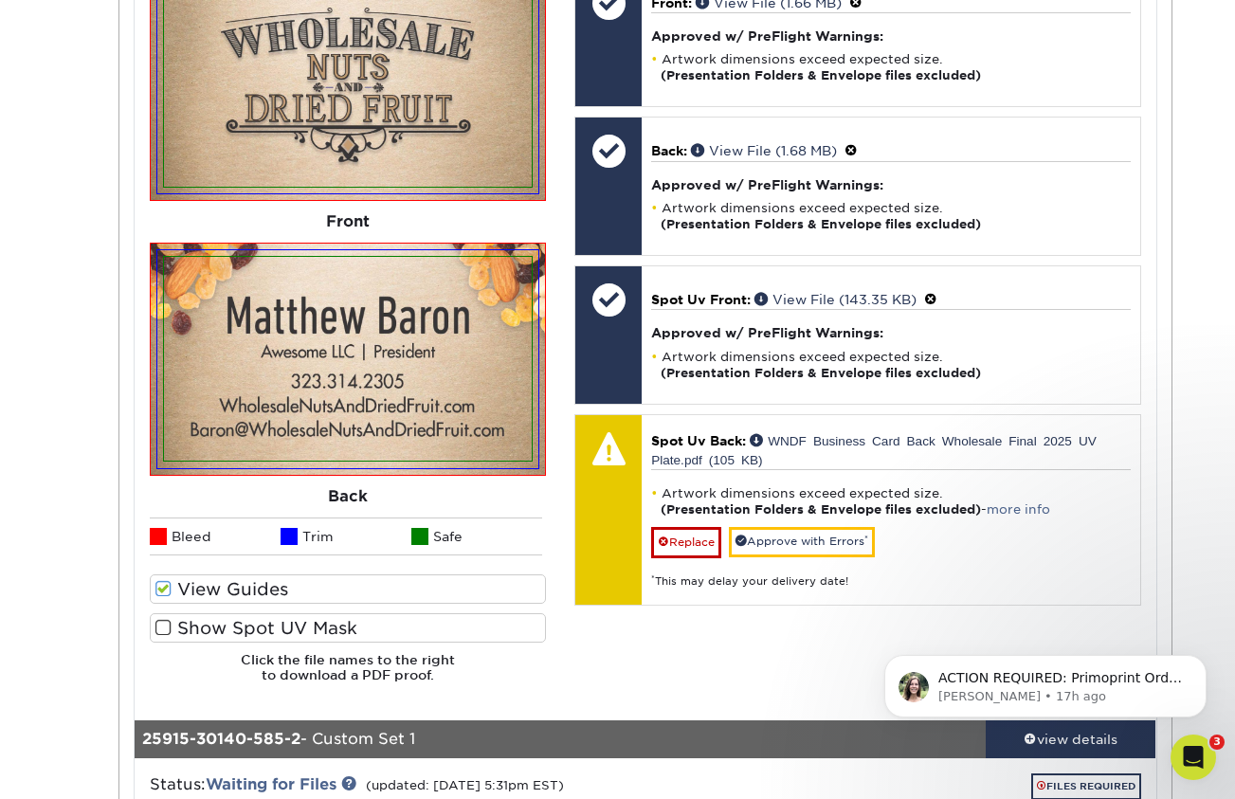
click at [190, 619] on label "Show Spot UV Mask" at bounding box center [348, 627] width 396 height 29
click at [0, 0] on input "Show Spot UV Mask" at bounding box center [0, 0] width 0 height 0
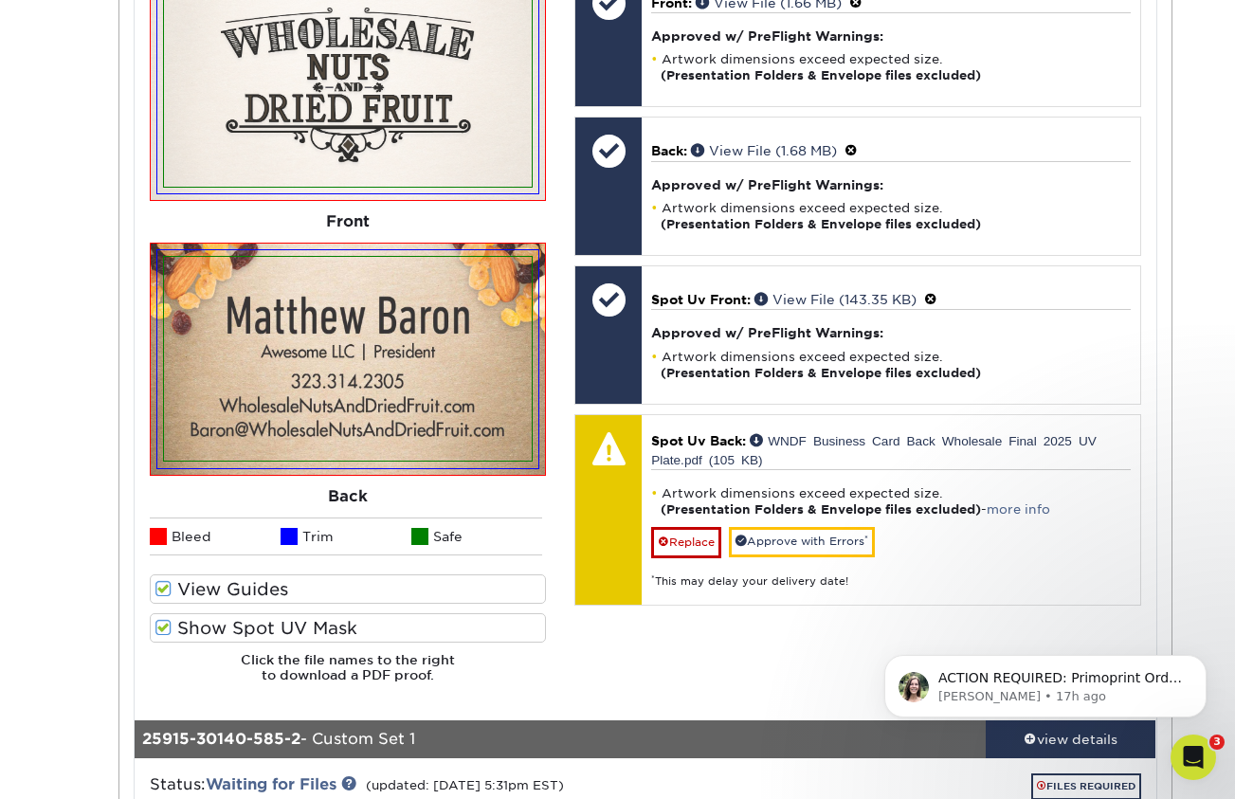
click at [190, 619] on label "Show Spot UV Mask" at bounding box center [348, 627] width 396 height 29
click at [0, 0] on input "Show Spot UV Mask" at bounding box center [0, 0] width 0 height 0
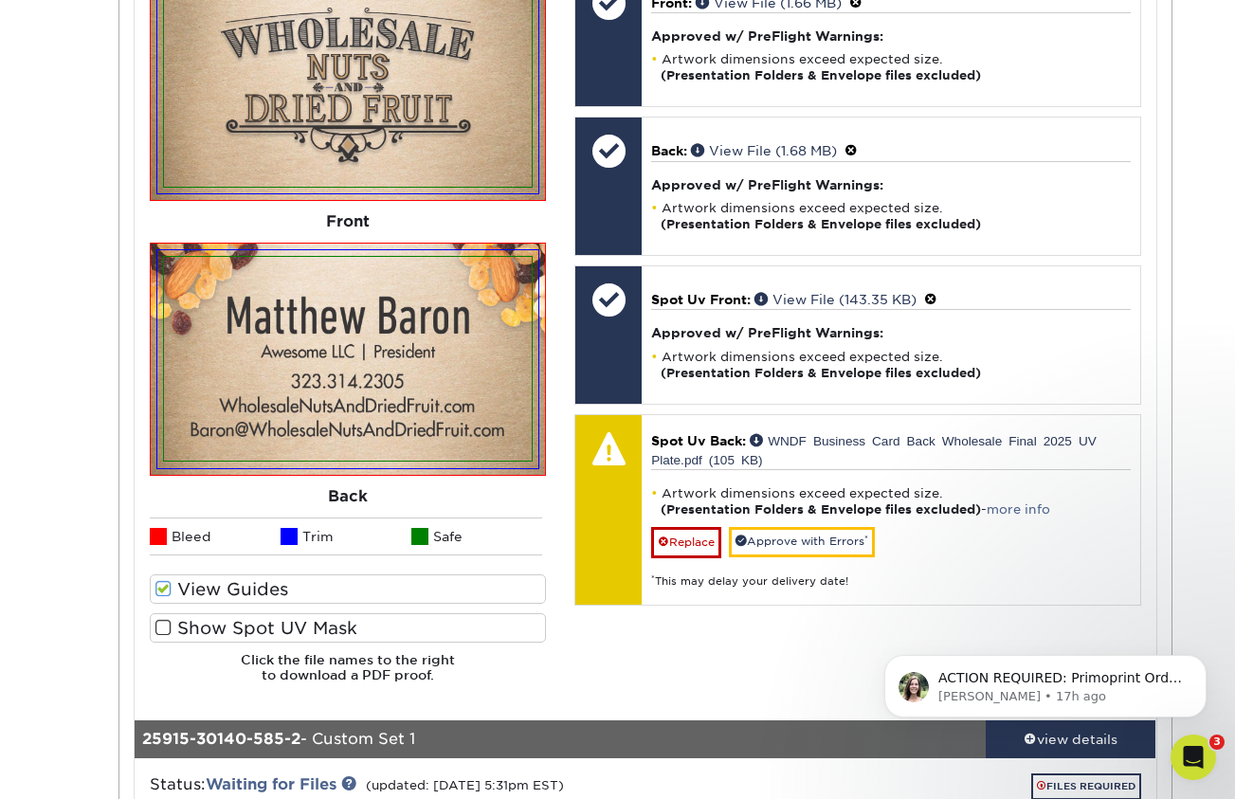
click at [190, 619] on label "Show Spot UV Mask" at bounding box center [348, 627] width 396 height 29
click at [0, 0] on input "Show Spot UV Mask" at bounding box center [0, 0] width 0 height 0
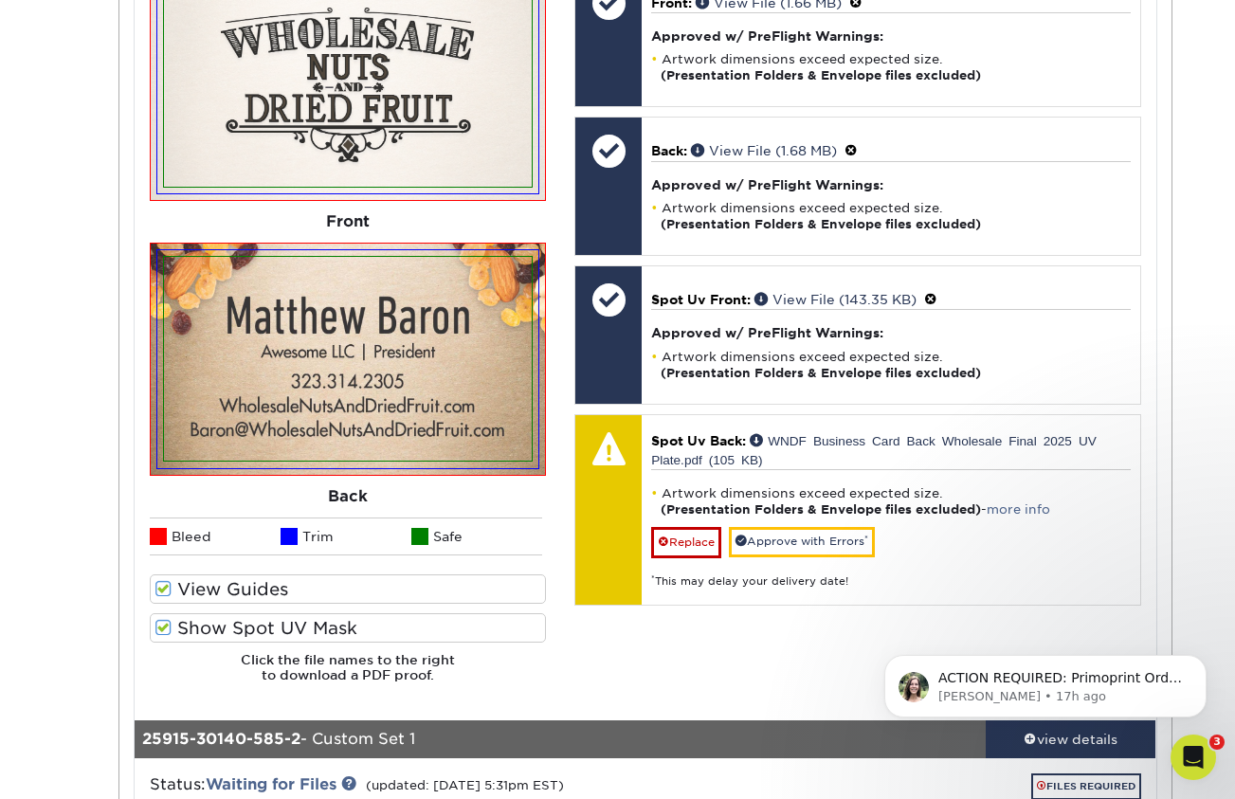
click at [190, 619] on label "Show Spot UV Mask" at bounding box center [348, 627] width 396 height 29
click at [0, 0] on input "Show Spot UV Mask" at bounding box center [0, 0] width 0 height 0
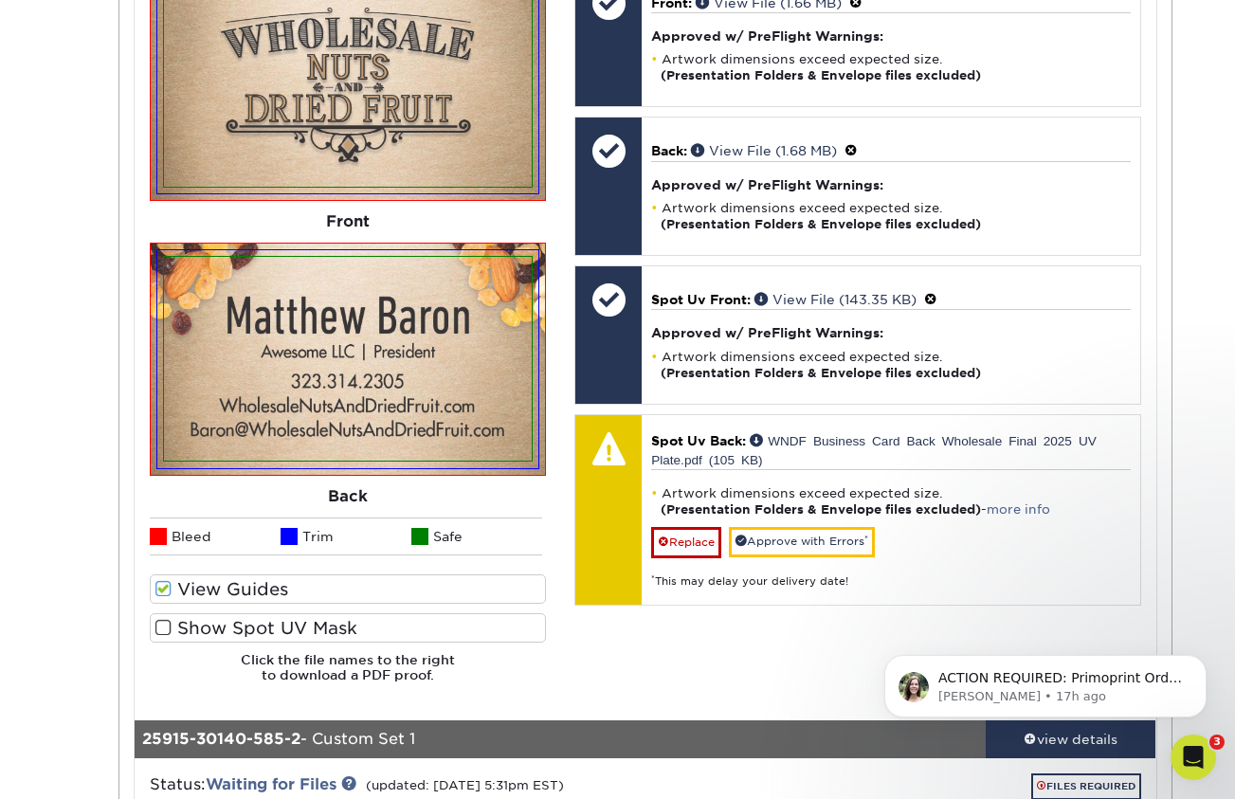
click at [190, 619] on label "Show Spot UV Mask" at bounding box center [348, 627] width 396 height 29
click at [0, 0] on input "Show Spot UV Mask" at bounding box center [0, 0] width 0 height 0
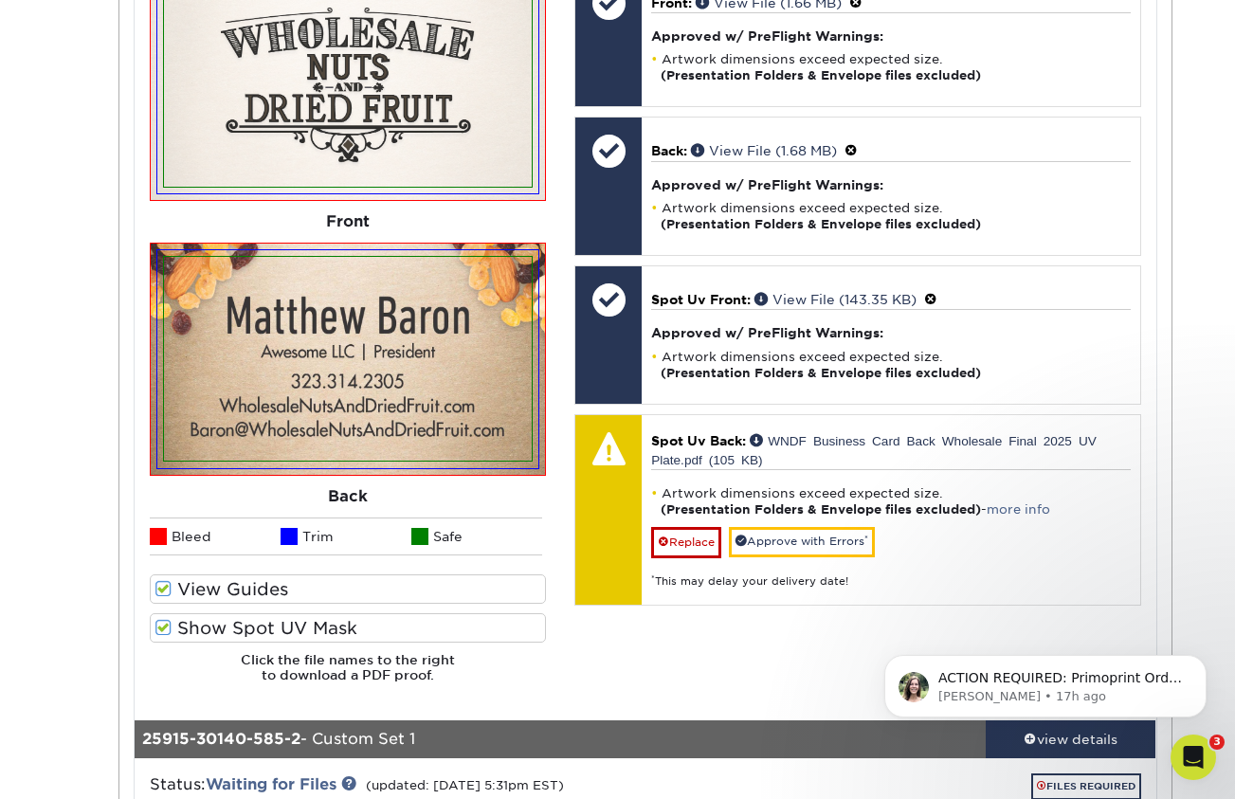
click at [190, 619] on label "Show Spot UV Mask" at bounding box center [348, 627] width 396 height 29
click at [0, 0] on input "Show Spot UV Mask" at bounding box center [0, 0] width 0 height 0
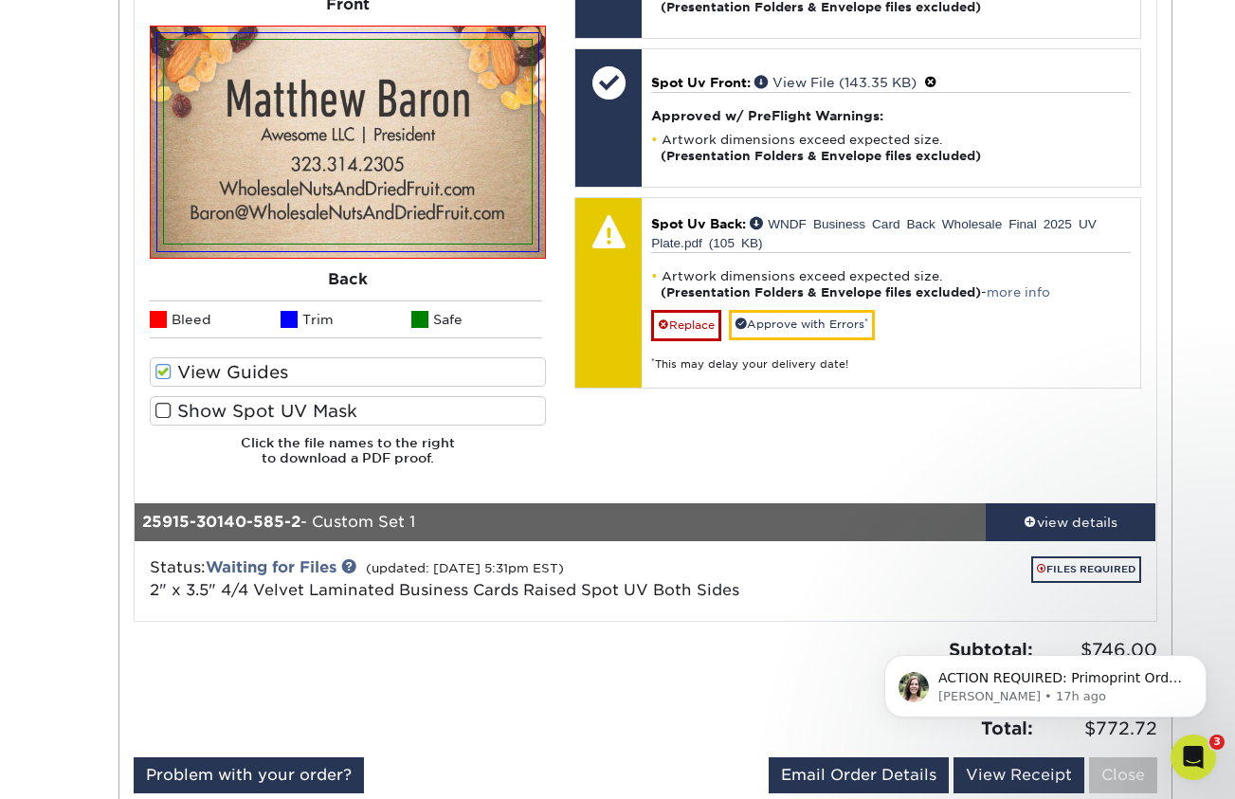
scroll to position [1065, 0]
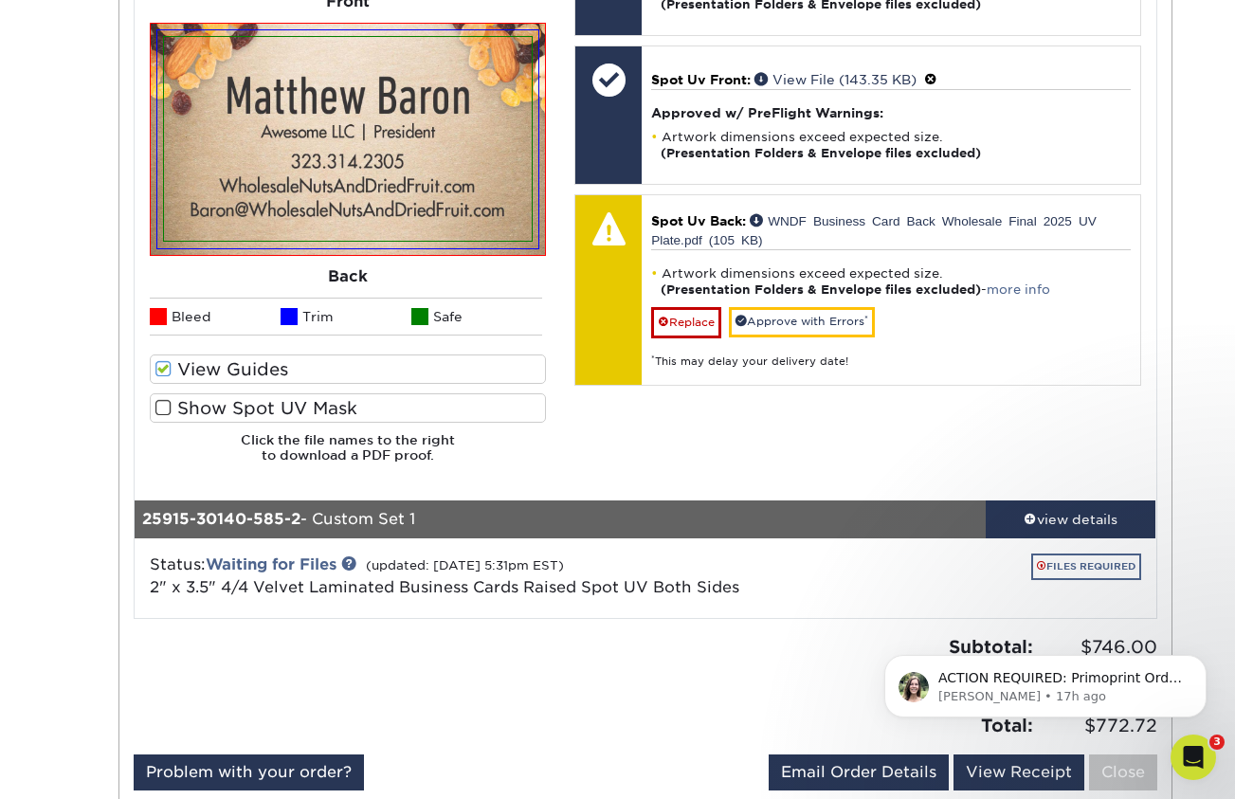
click at [1088, 558] on link "FILES REQUIRED" at bounding box center [1086, 566] width 110 height 26
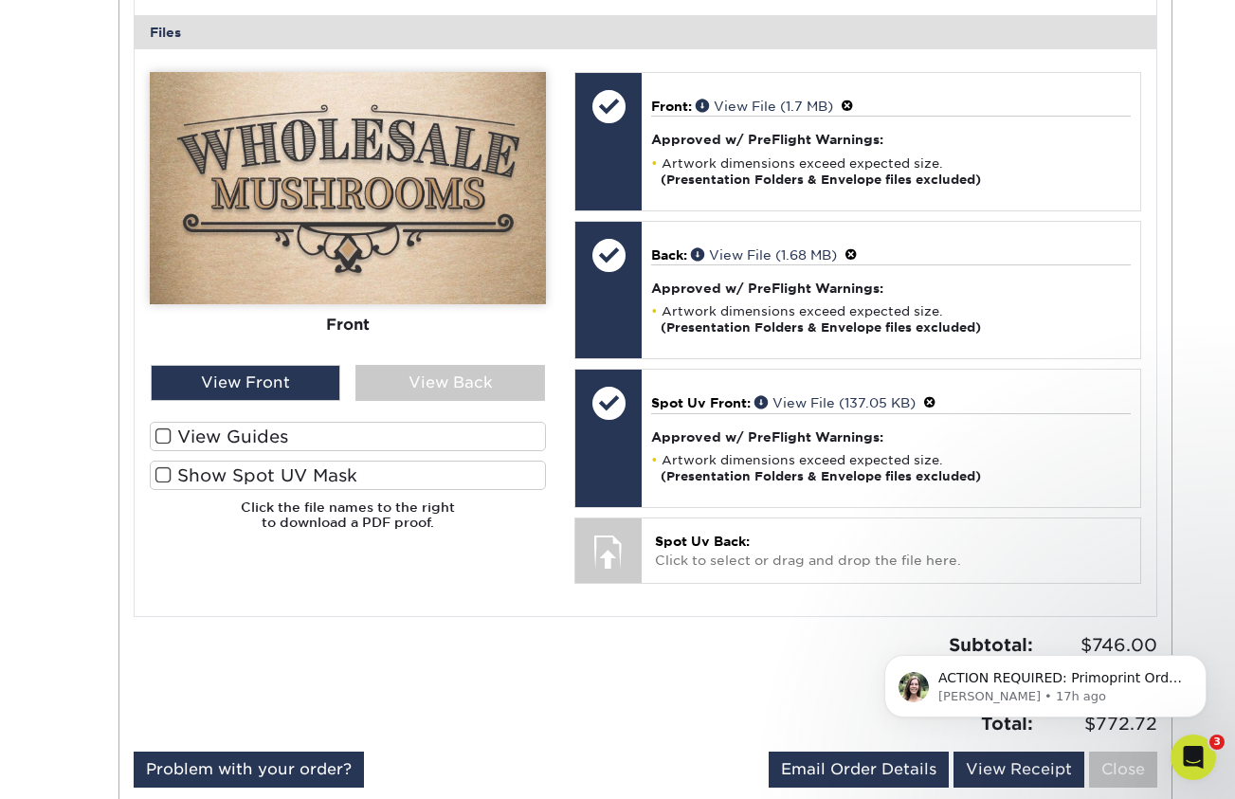
scroll to position [2024, 0]
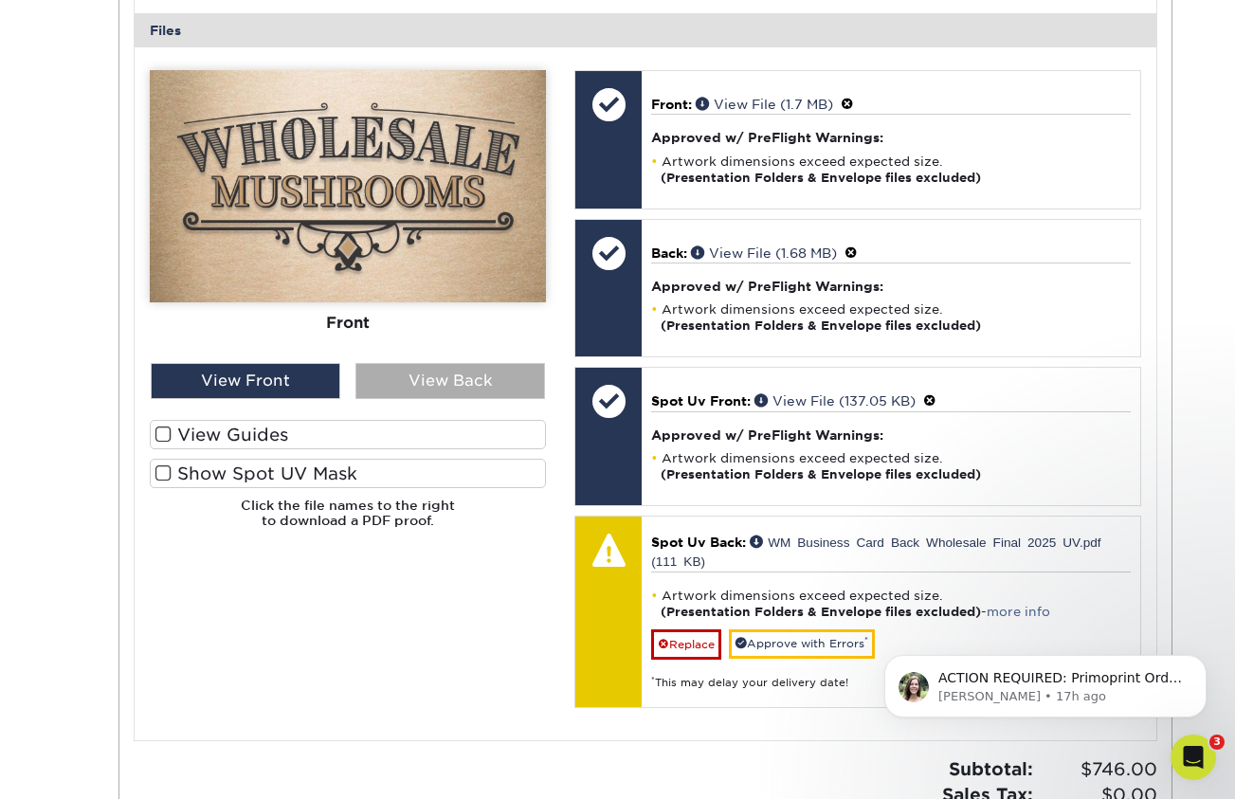
click at [455, 372] on div "View Back" at bounding box center [450, 381] width 190 height 36
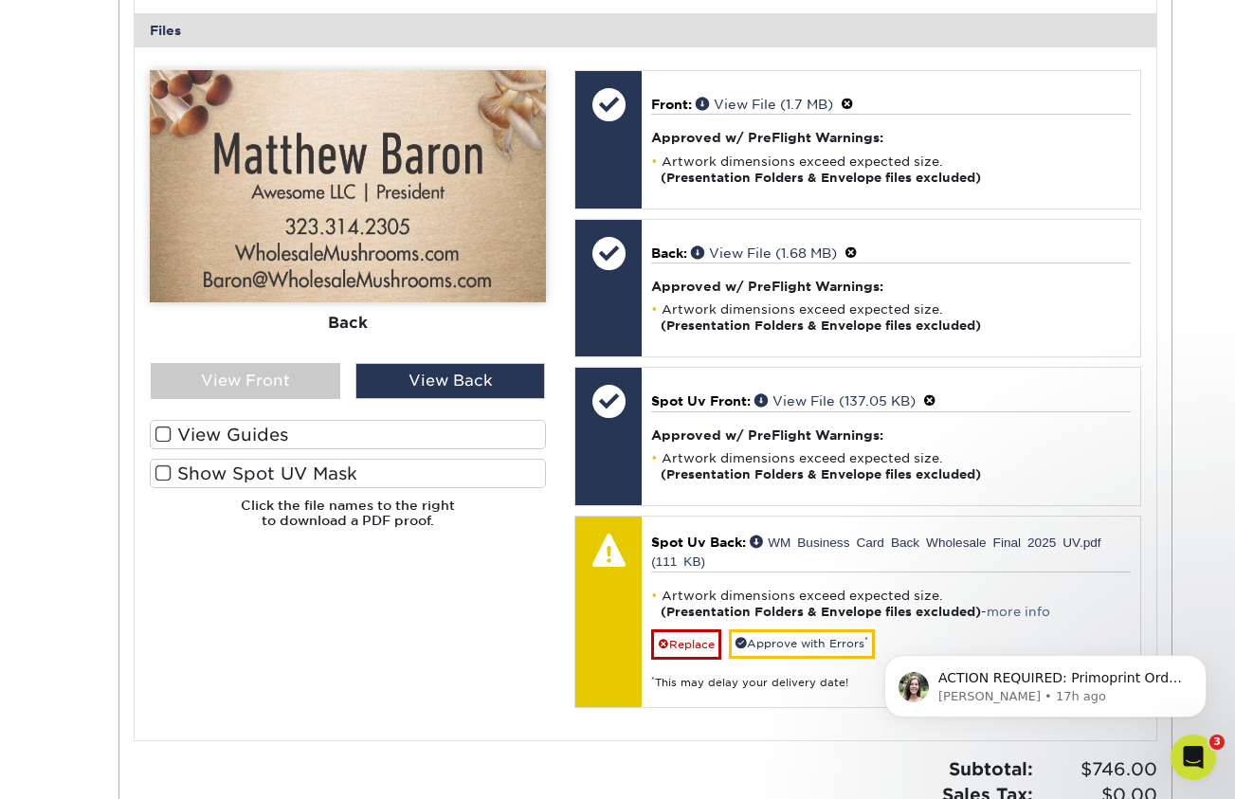
click at [159, 464] on span at bounding box center [163, 473] width 16 height 18
click at [0, 0] on input "Show Spot UV Mask" at bounding box center [0, 0] width 0 height 0
click at [165, 464] on span at bounding box center [163, 473] width 16 height 18
click at [0, 0] on input "Show Spot UV Mask" at bounding box center [0, 0] width 0 height 0
click at [233, 424] on label "View Guides" at bounding box center [348, 434] width 396 height 29
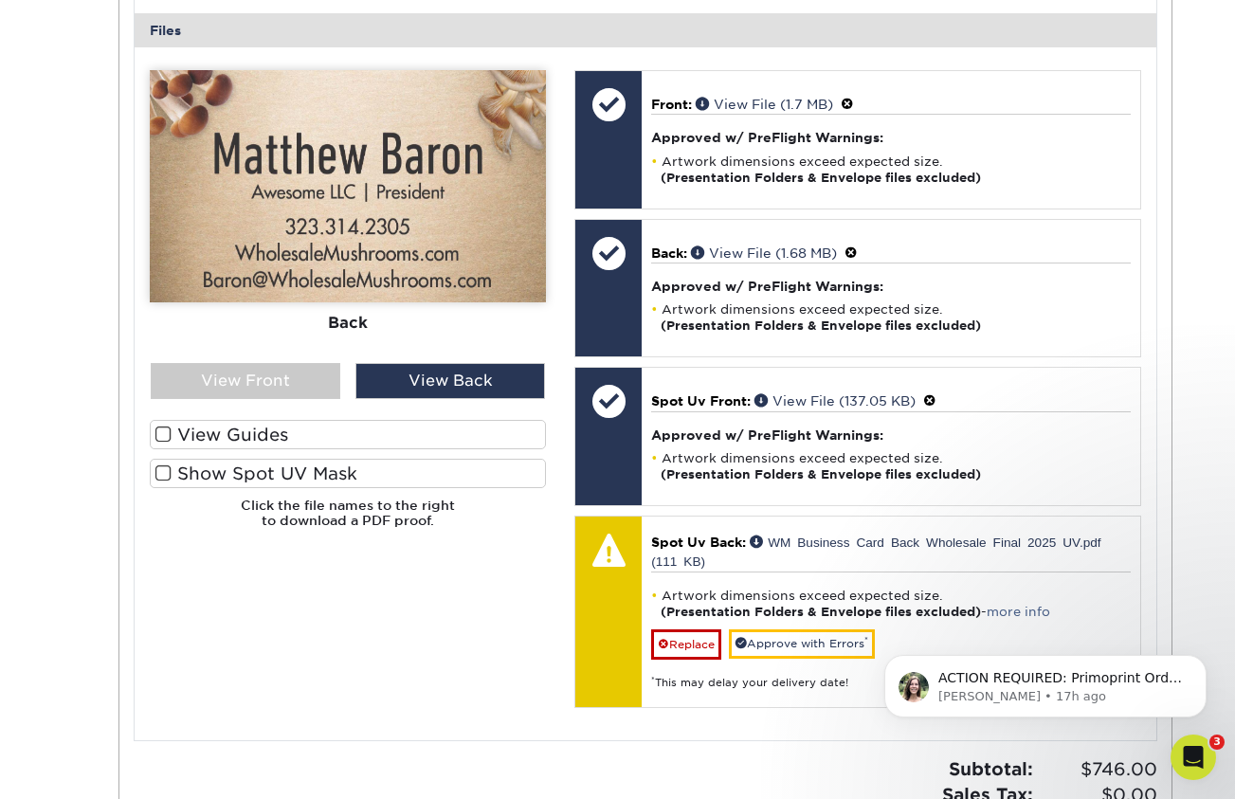
click at [0, 0] on input "View Guides" at bounding box center [0, 0] width 0 height 0
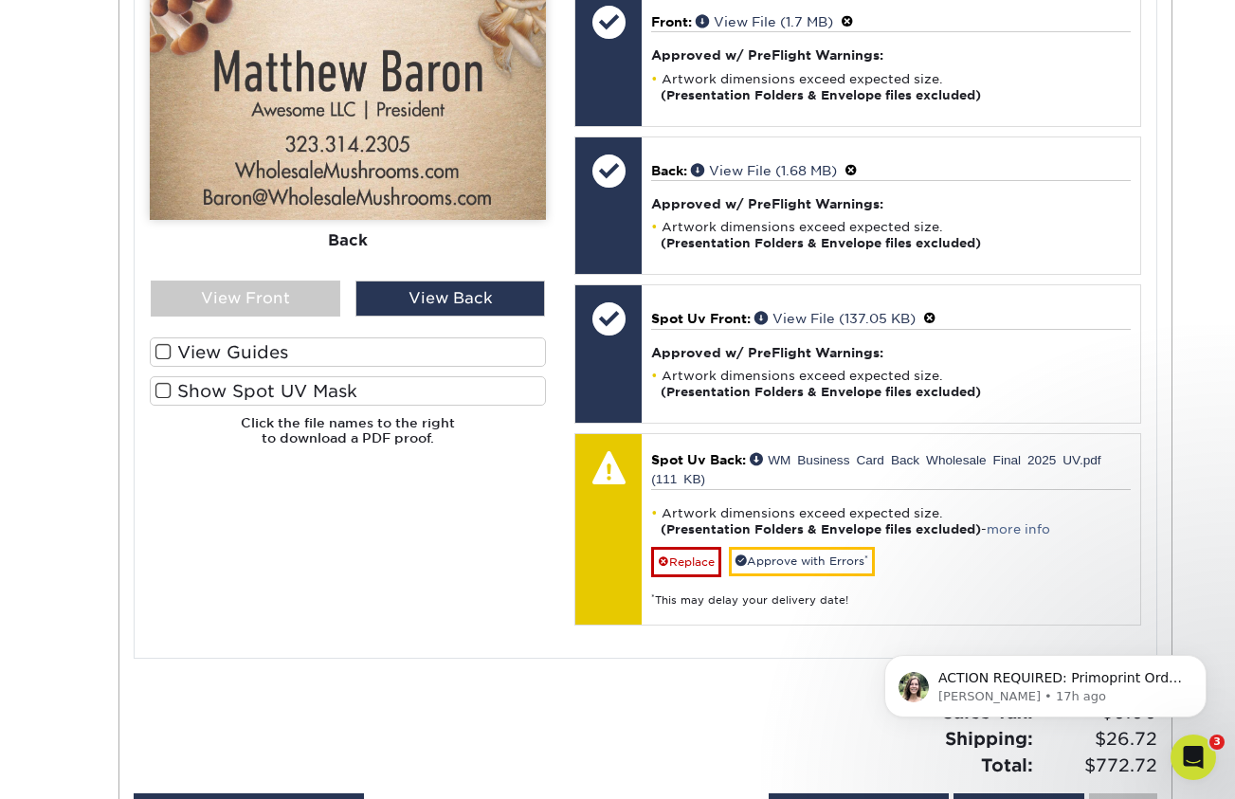
click at [219, 376] on label "Show Spot UV Mask" at bounding box center [348, 390] width 396 height 29
click at [0, 0] on input "Show Spot UV Mask" at bounding box center [0, 0] width 0 height 0
click at [145, 372] on div "Please Upload Your Files We accept: PDF , JPEG 1 or TIFF 1 files. Submitting AI…" at bounding box center [348, 311] width 425 height 647
click at [164, 382] on span at bounding box center [163, 391] width 16 height 18
click at [0, 0] on input "Show Spot UV Mask" at bounding box center [0, 0] width 0 height 0
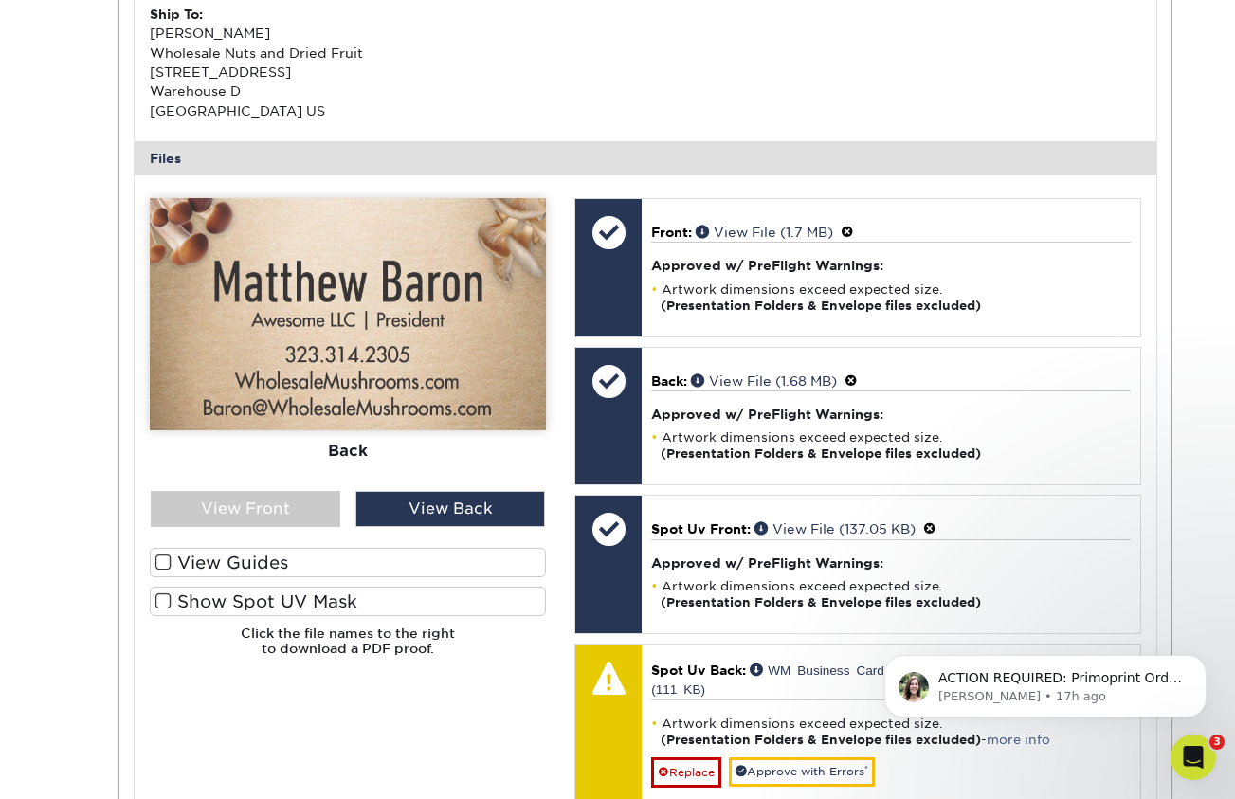
scroll to position [1812, 0]
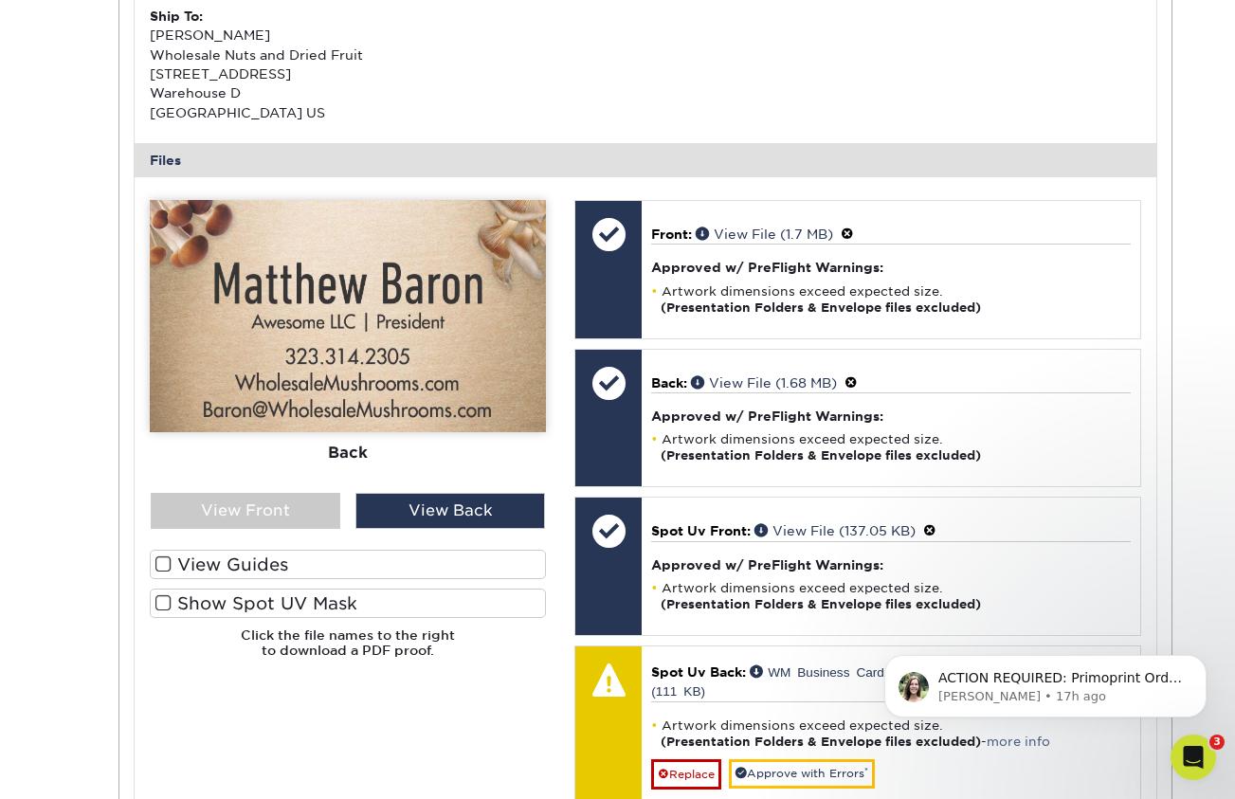
click at [237, 551] on label "View Guides" at bounding box center [348, 564] width 396 height 29
click at [0, 0] on input "View Guides" at bounding box center [0, 0] width 0 height 0
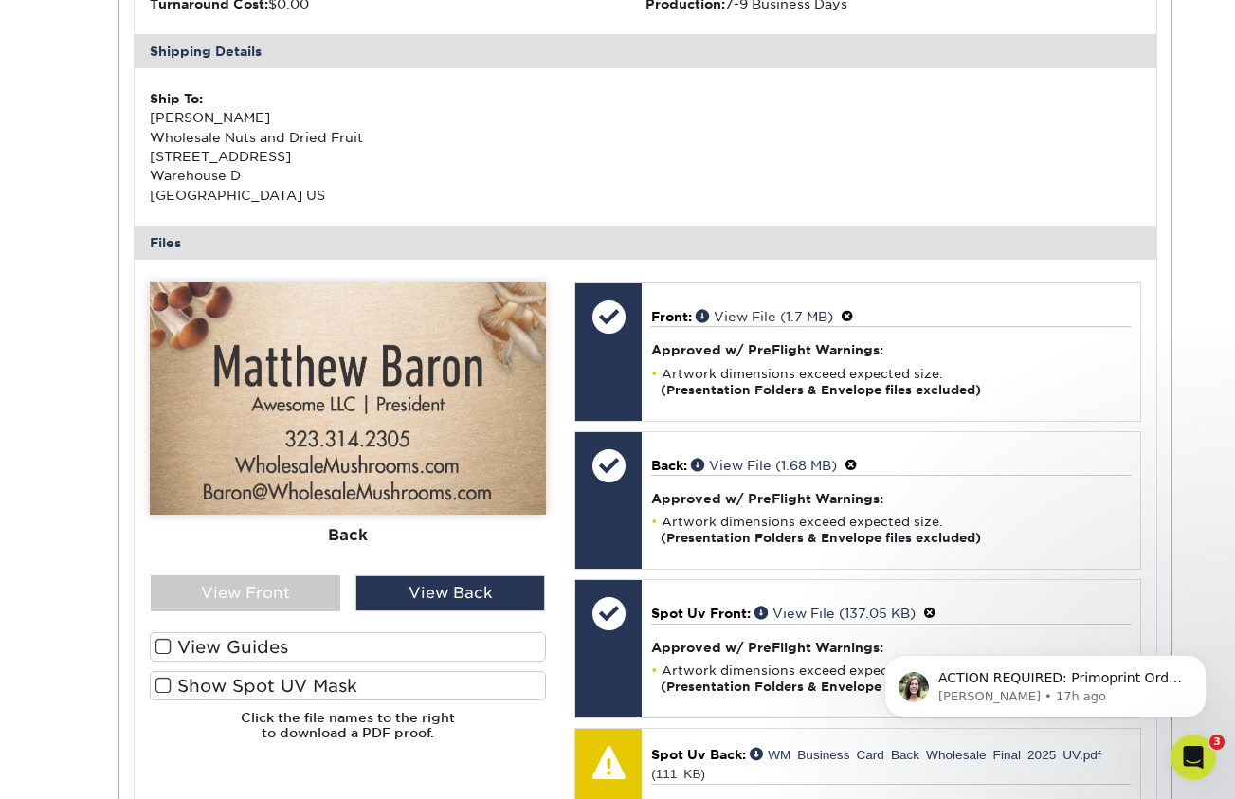
click at [162, 677] on span at bounding box center [163, 686] width 16 height 18
click at [0, 0] on input "Show Spot UV Mask" at bounding box center [0, 0] width 0 height 0
click at [175, 677] on label "Show Spot UV Mask" at bounding box center [348, 685] width 396 height 29
click at [0, 0] on input "Show Spot UV Mask" at bounding box center [0, 0] width 0 height 0
click at [157, 677] on span at bounding box center [163, 686] width 16 height 18
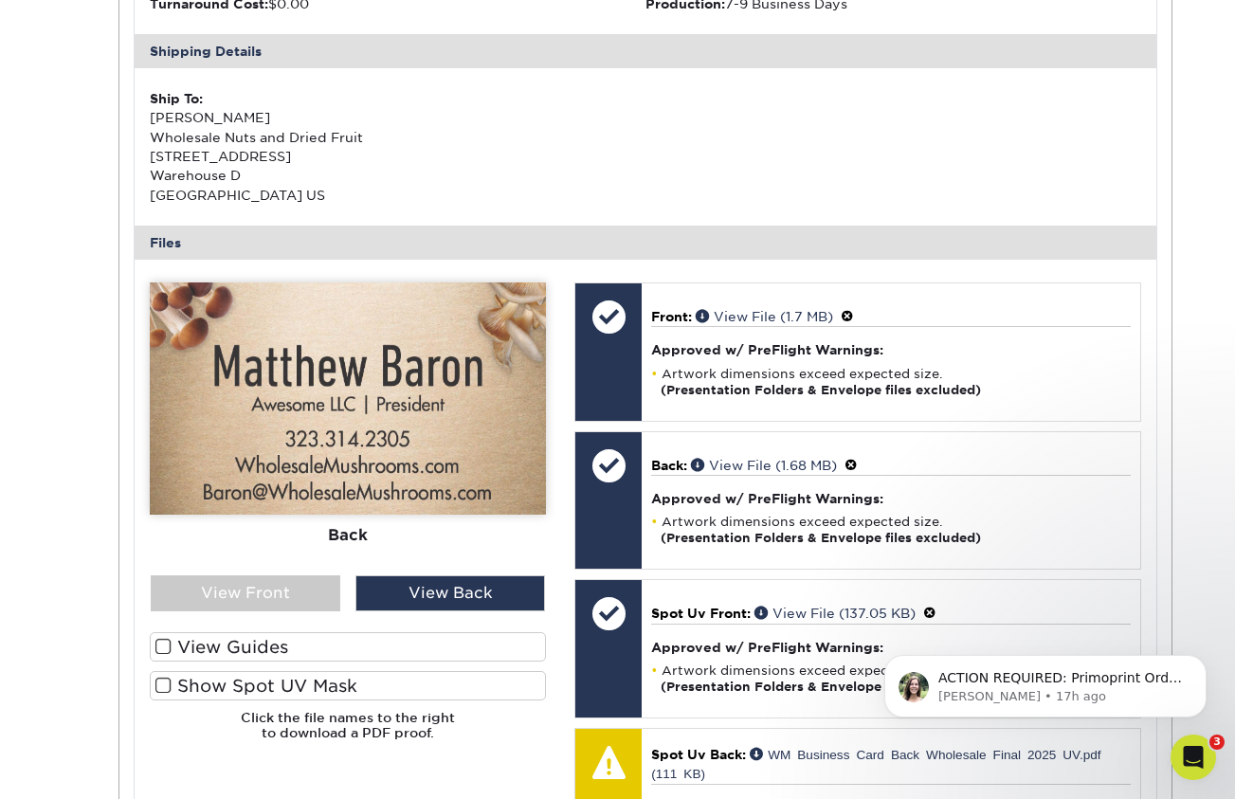
click at [0, 0] on input "Show Spot UV Mask" at bounding box center [0, 0] width 0 height 0
click at [157, 677] on span at bounding box center [163, 686] width 16 height 18
click at [0, 0] on input "Show Spot UV Mask" at bounding box center [0, 0] width 0 height 0
click at [169, 677] on span at bounding box center [163, 686] width 16 height 18
click at [0, 0] on input "Show Spot UV Mask" at bounding box center [0, 0] width 0 height 0
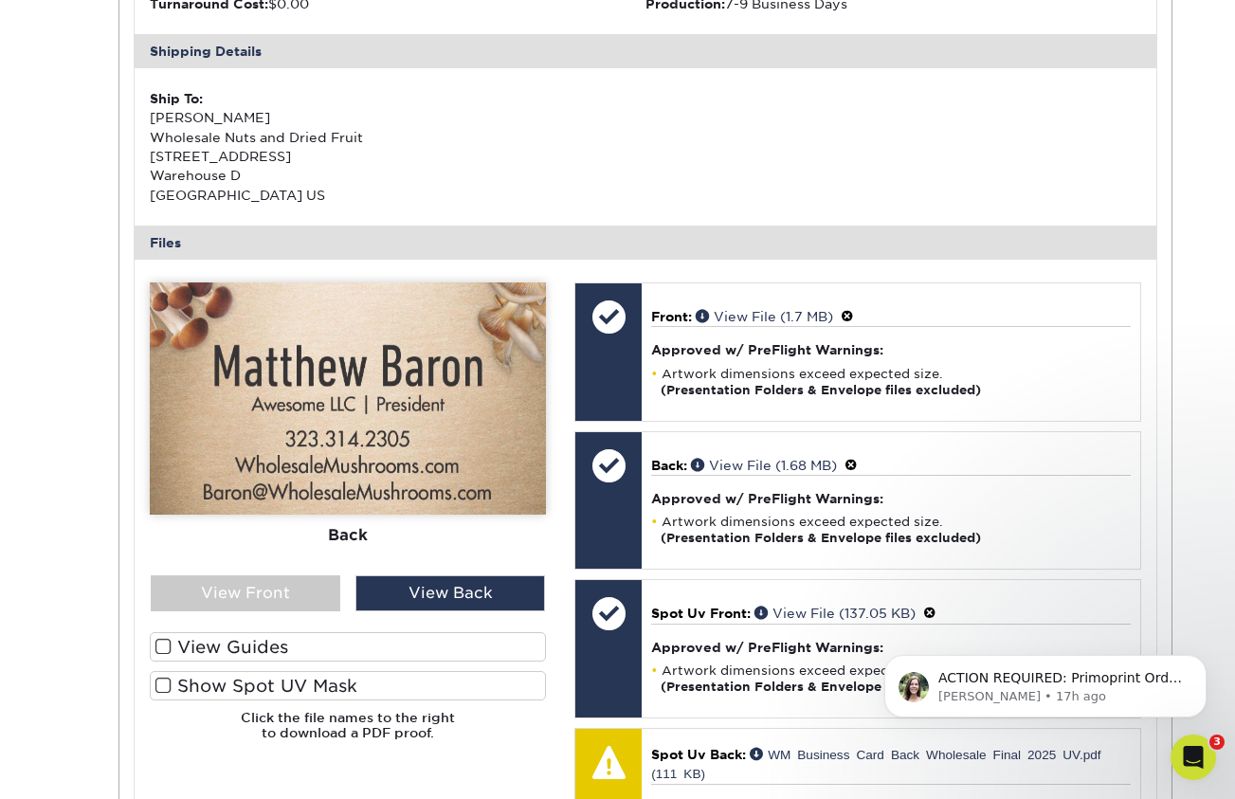
click at [162, 677] on span at bounding box center [163, 686] width 16 height 18
click at [0, 0] on input "Show Spot UV Mask" at bounding box center [0, 0] width 0 height 0
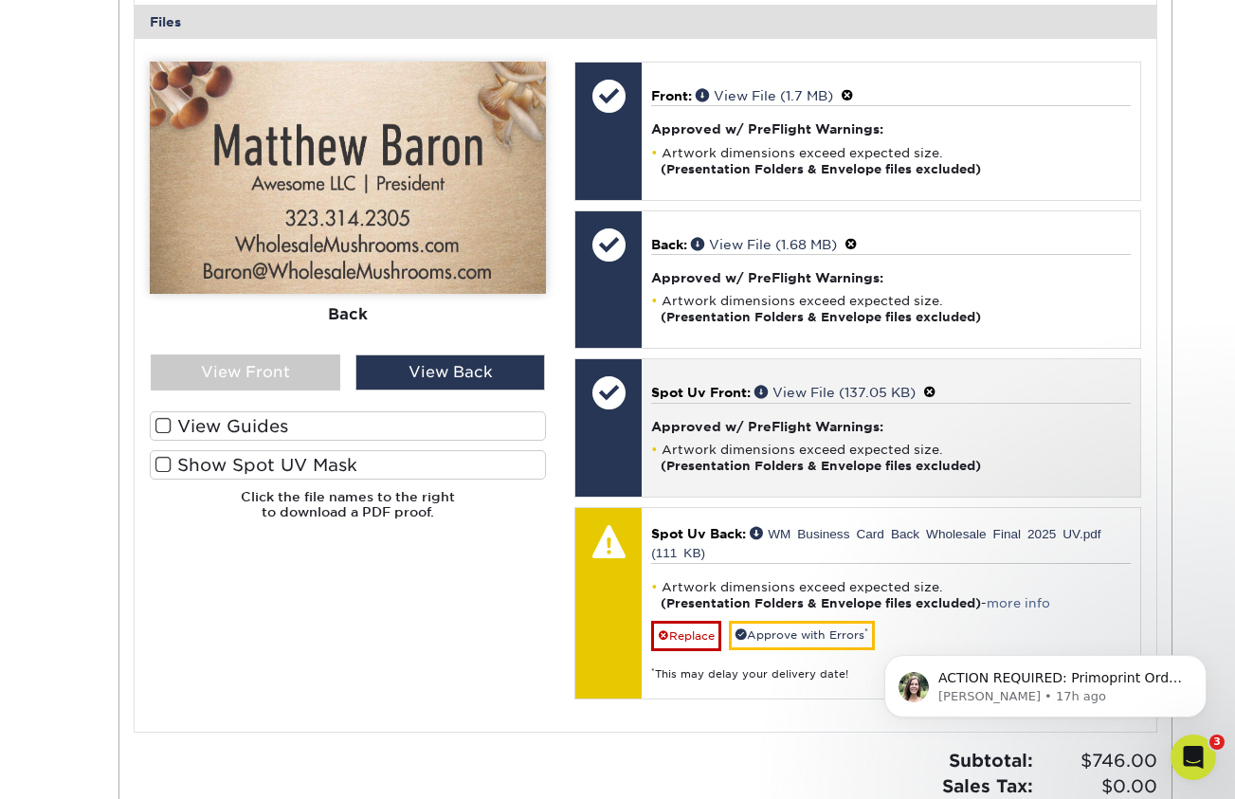
scroll to position [2038, 0]
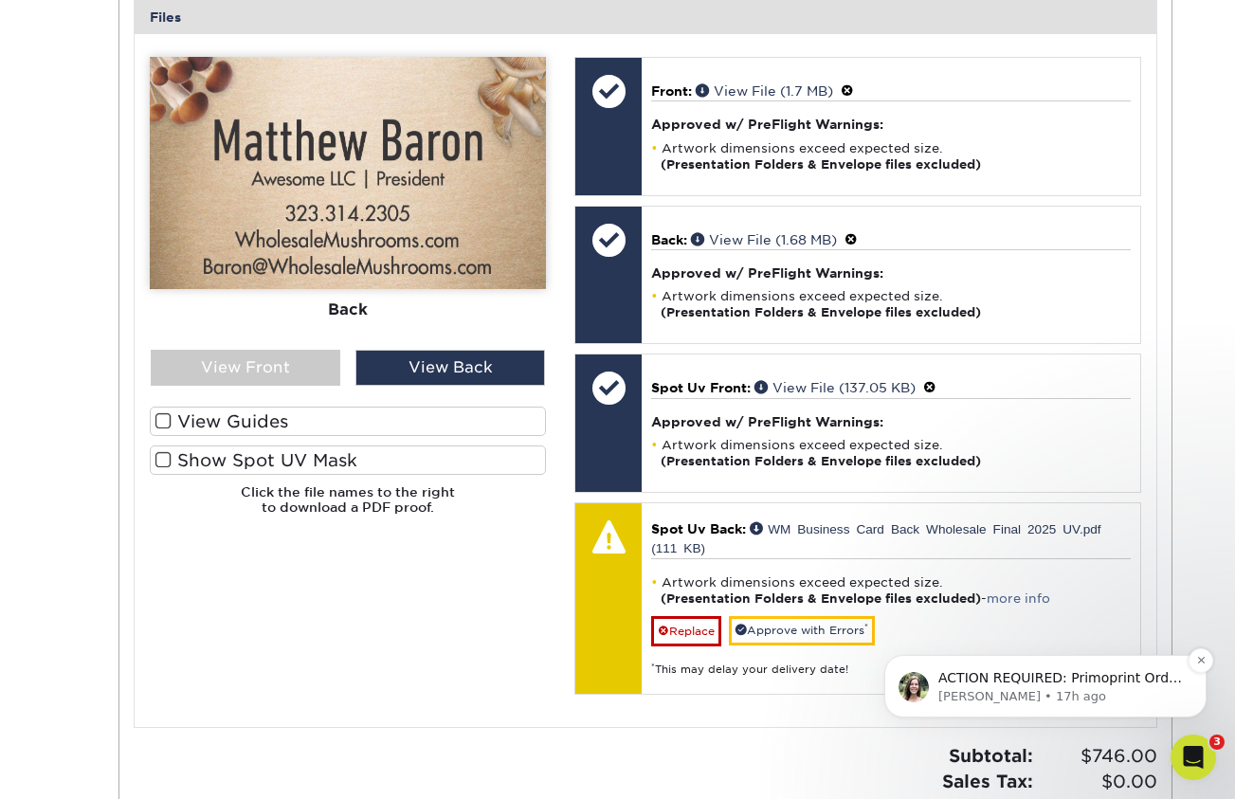
click at [1071, 686] on p "ACTION REQUIRED: Primoprint Order [PHONE_NUMBER] Thank you for placing your ord…" at bounding box center [1060, 678] width 245 height 19
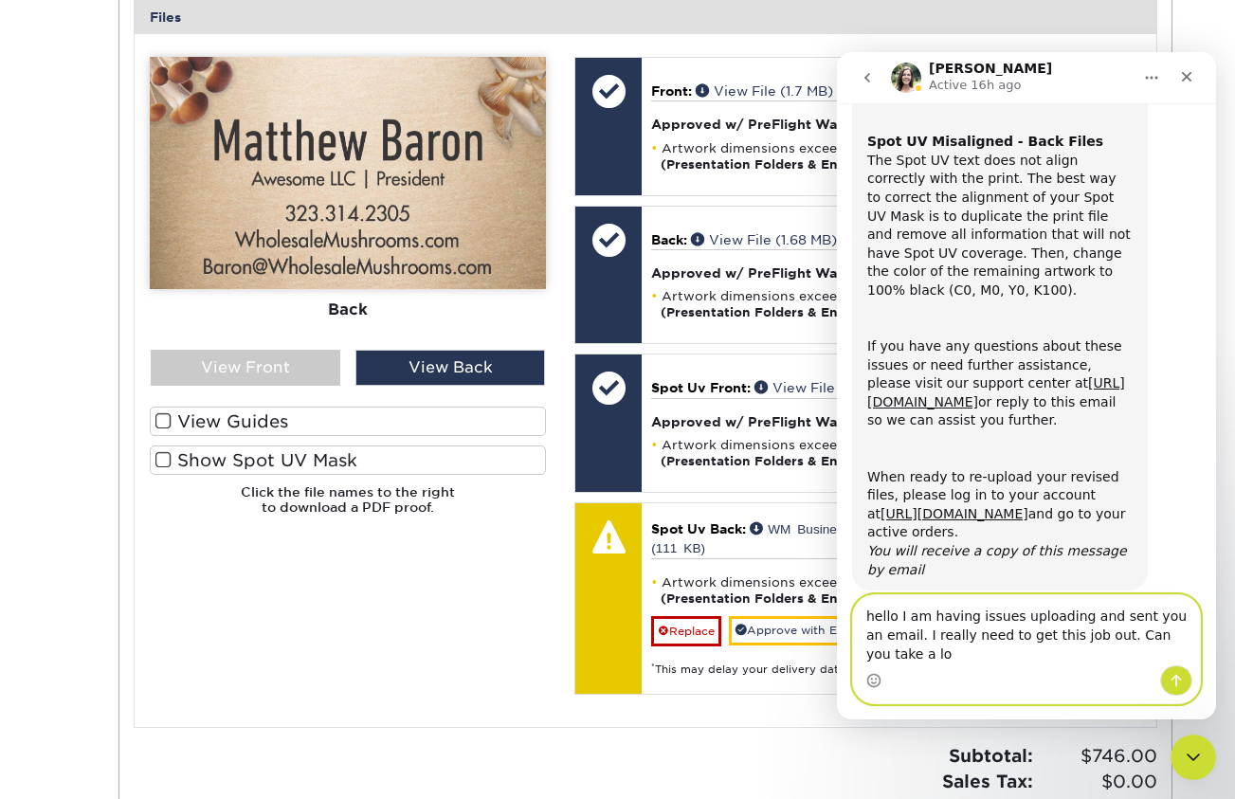
scroll to position [208, 0]
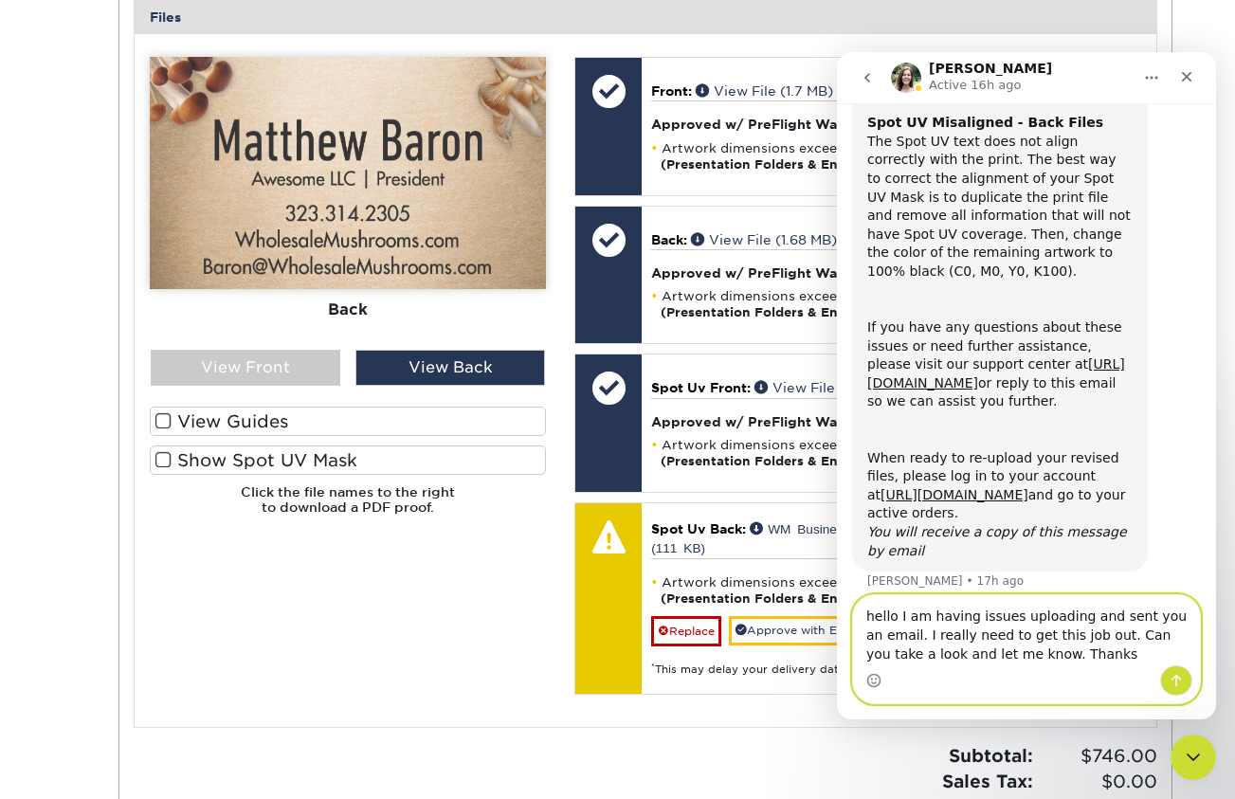
type textarea "hello I am having issues uploading and sent you an email. I really need to get …"
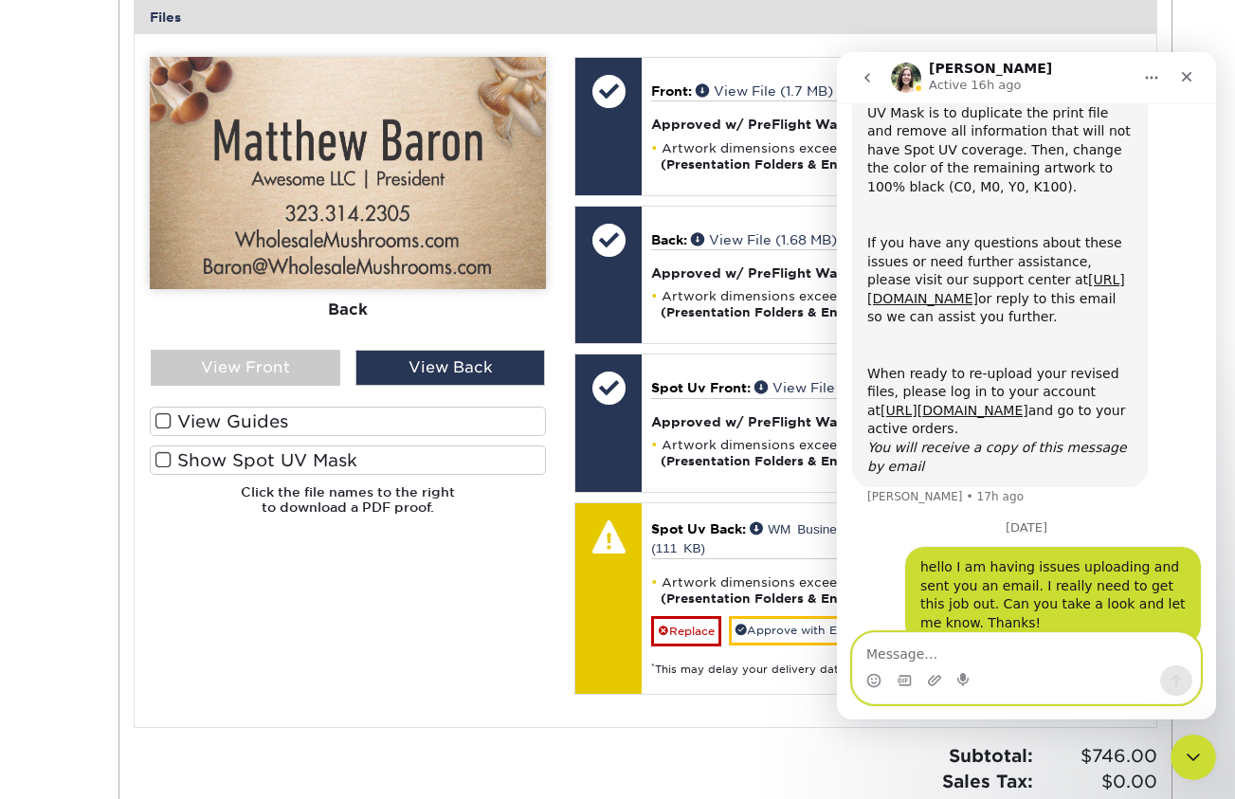
scroll to position [305, 0]
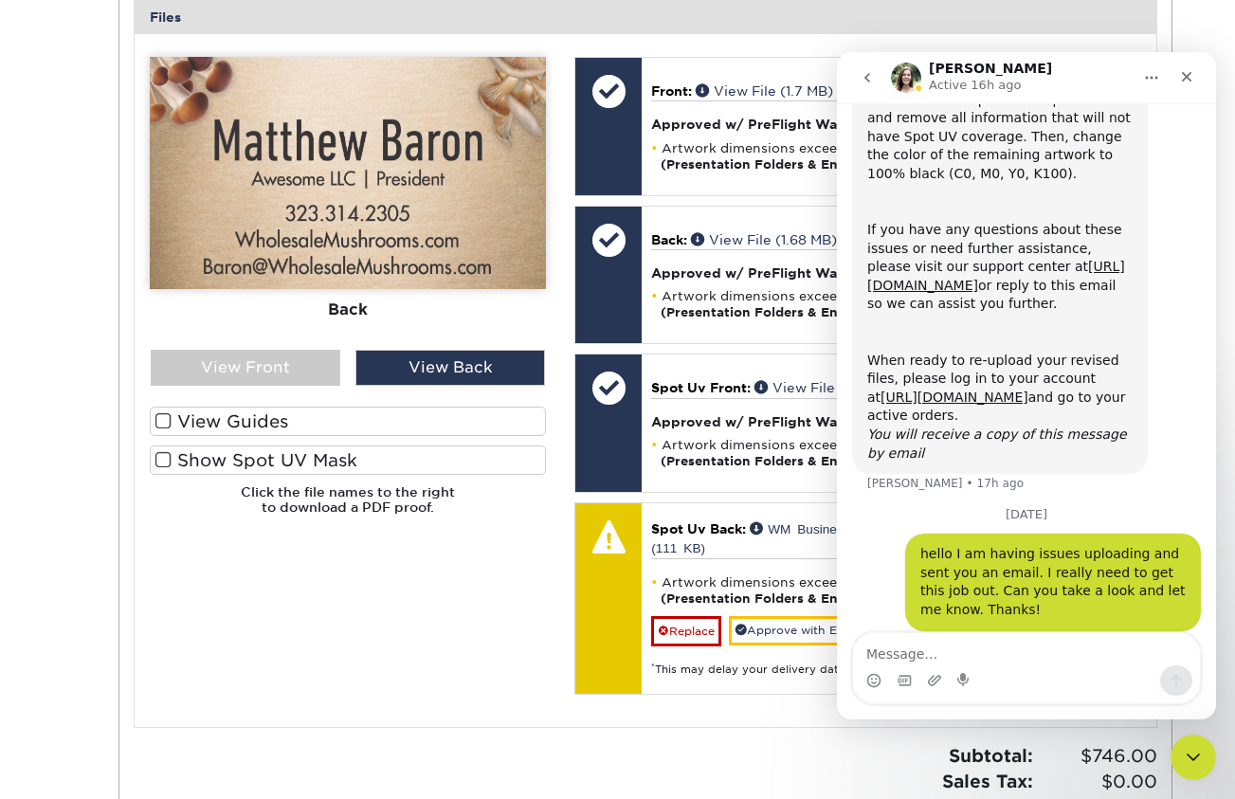
click at [411, 565] on div "Please Upload Your Files We accept: PDF , JPEG 1 or TIFF 1 files. Submitting AI…" at bounding box center [348, 380] width 425 height 647
click at [325, 660] on div "Please Upload Your Files We accept: PDF , JPEG 1 or TIFF 1 files. Submitting AI…" at bounding box center [348, 380] width 425 height 647
click at [514, 484] on h6 "Click the file names to the right to download a PDF proof." at bounding box center [348, 507] width 396 height 46
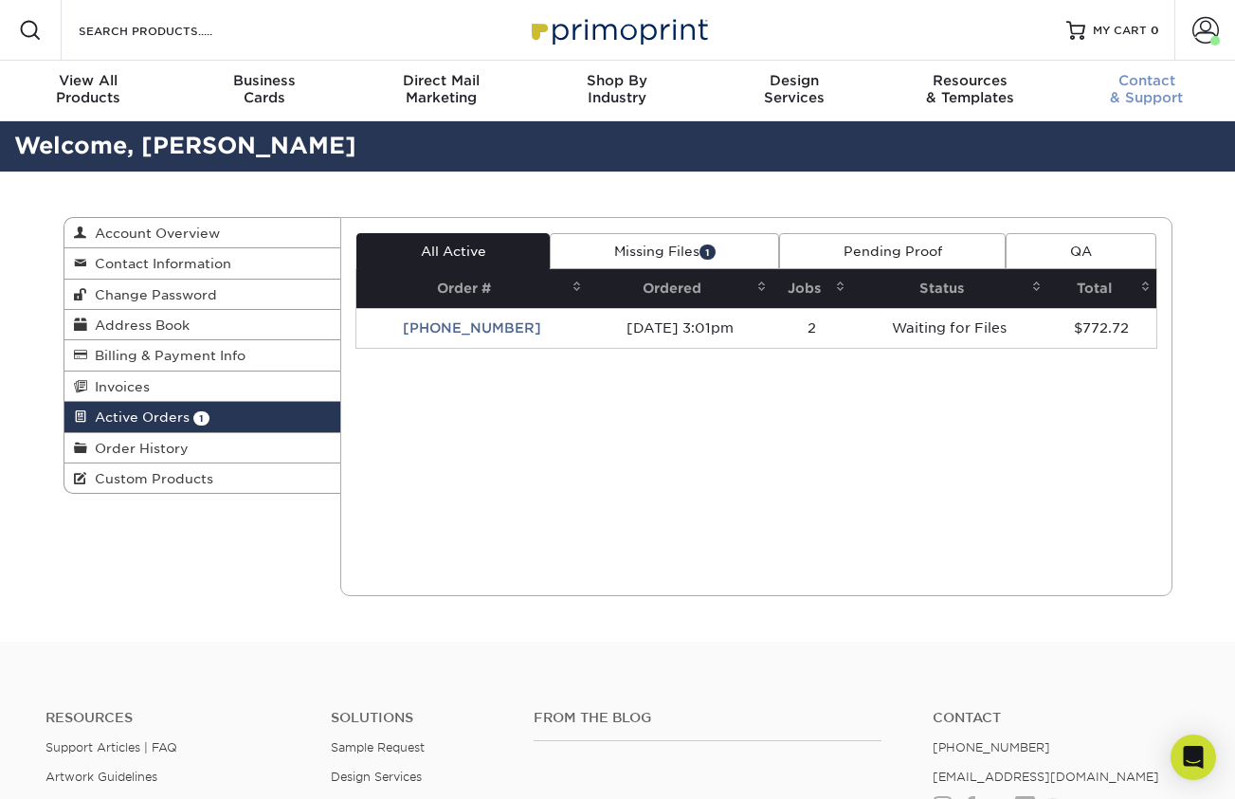
click at [1150, 85] on span "Contact" at bounding box center [1147, 80] width 176 height 17
